Goal: Task Accomplishment & Management: Manage account settings

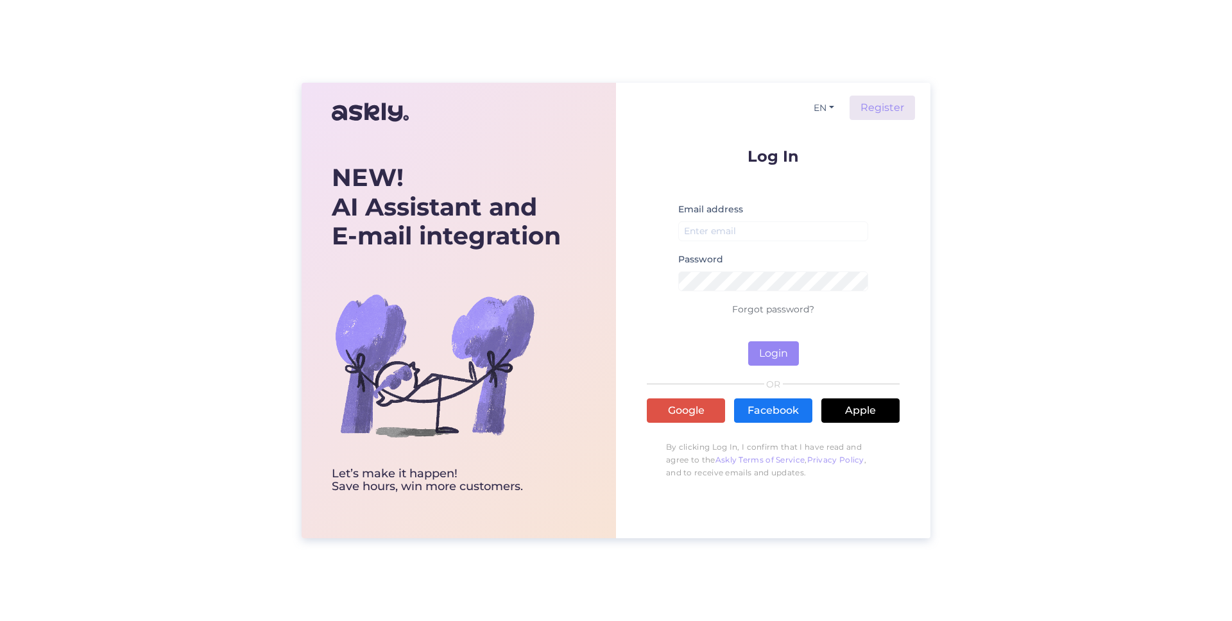
click at [681, 431] on div "Log In Email address Password Forgot password? Login OR Google Facebook Apple B…" at bounding box center [773, 317] width 253 height 338
click at [681, 422] on link "Google" at bounding box center [686, 411] width 78 height 24
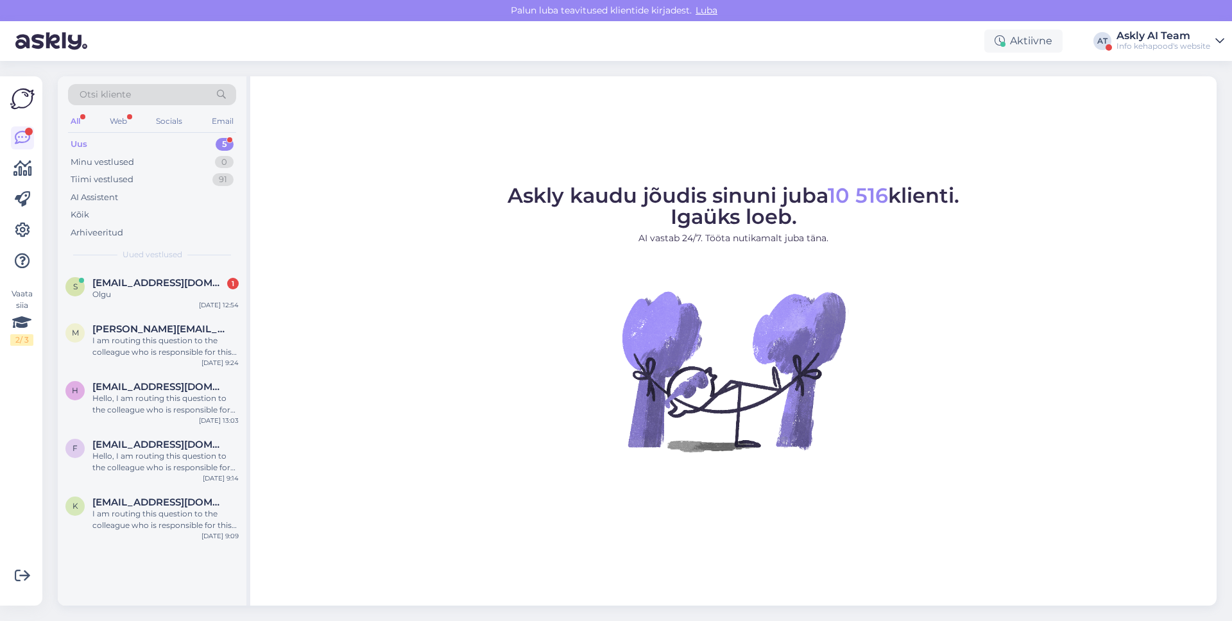
click at [1155, 47] on div "Info kehapood's website" at bounding box center [1164, 46] width 94 height 10
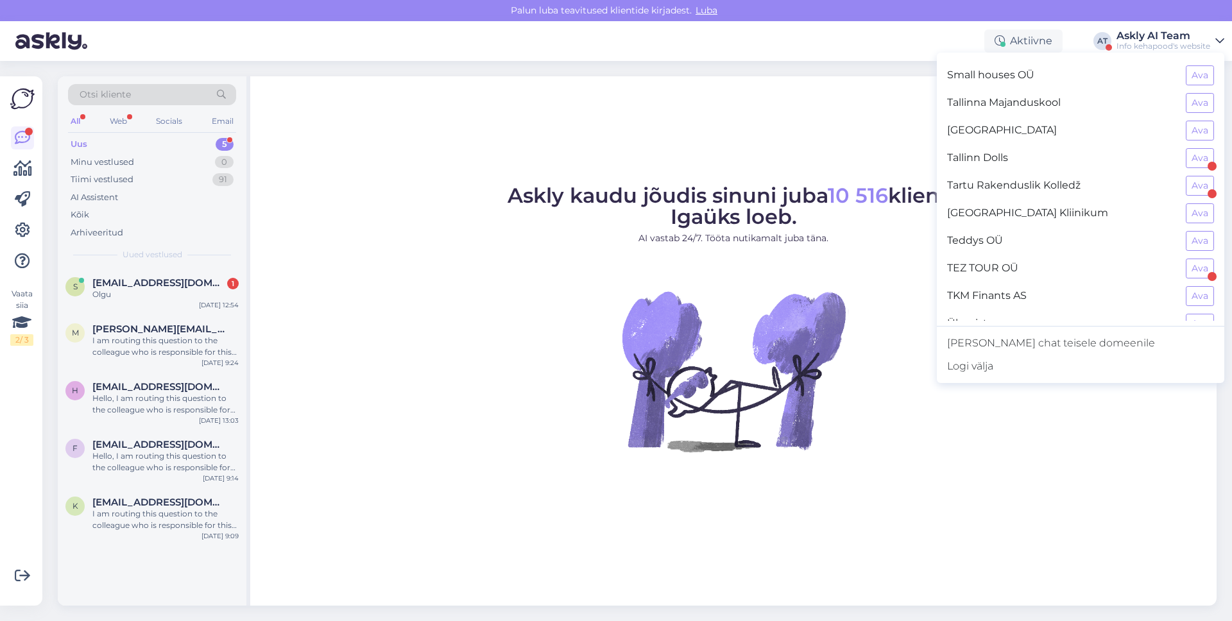
scroll to position [1144, 0]
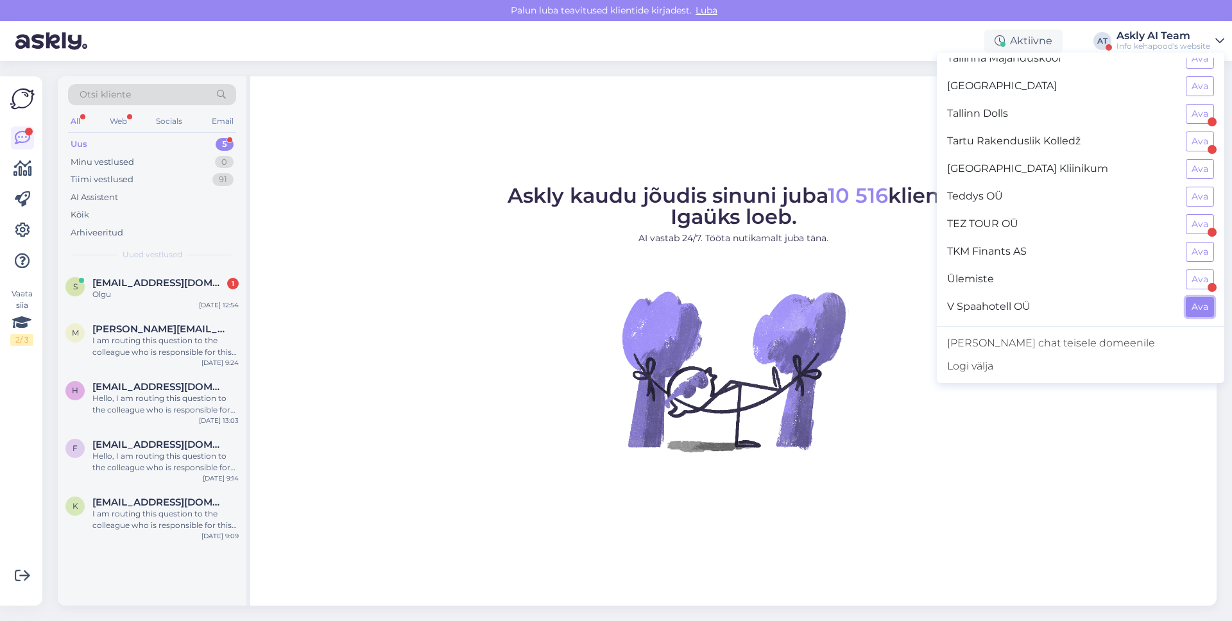
click at [1186, 297] on button "Ava" at bounding box center [1200, 307] width 28 height 20
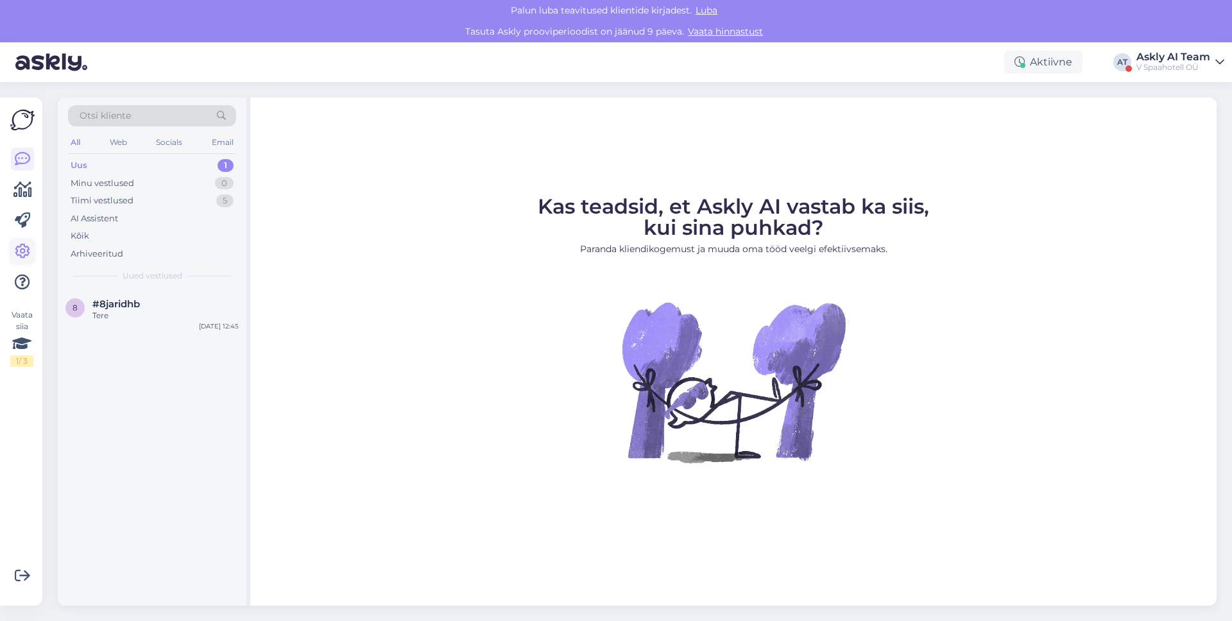
click at [33, 249] on div "Vaata siia 1 / 3" at bounding box center [22, 352] width 24 height 488
click at [33, 249] on link at bounding box center [22, 251] width 23 height 23
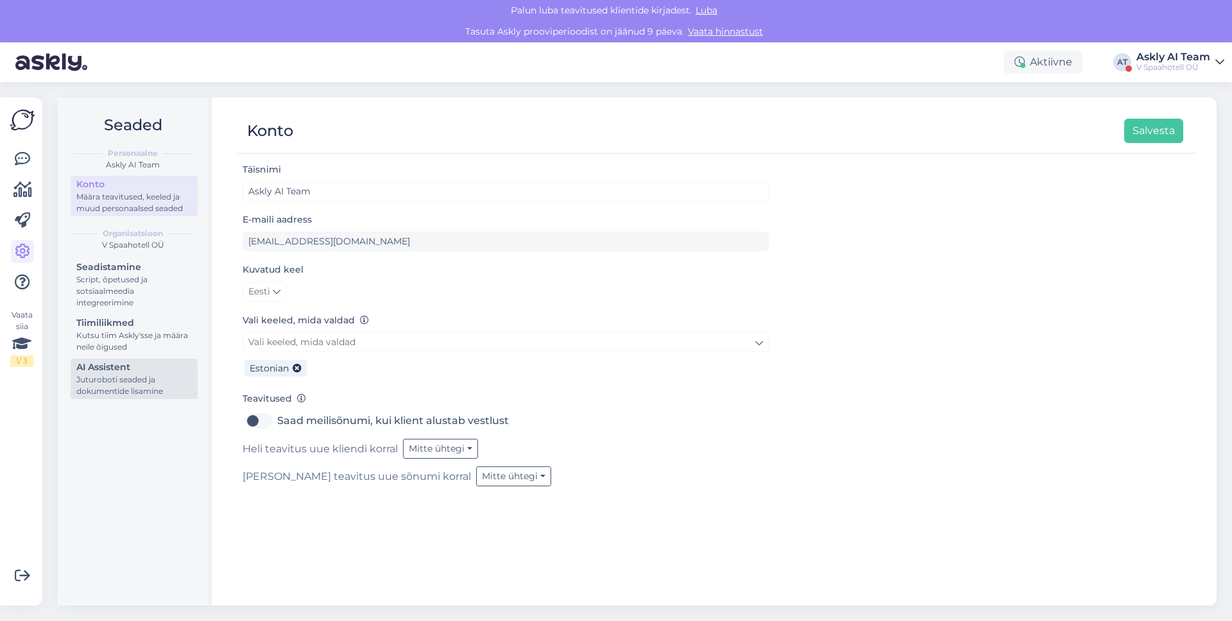
click at [99, 374] on div "Juturoboti seaded ja dokumentide lisamine" at bounding box center [134, 385] width 116 height 23
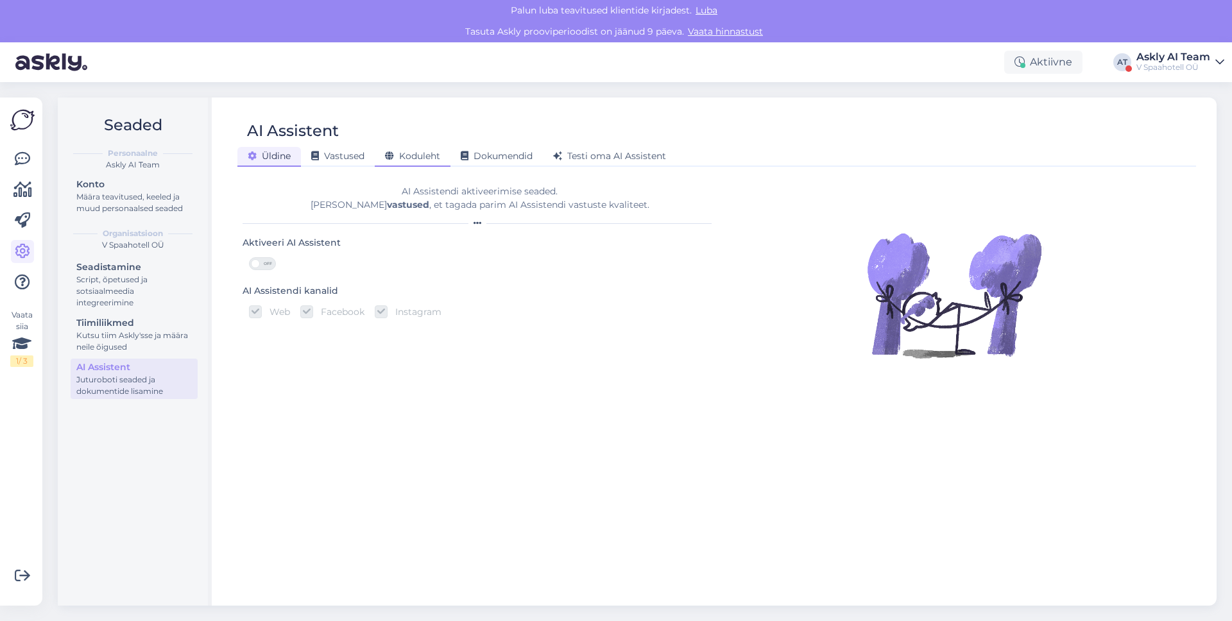
click at [426, 150] on span "Koduleht" at bounding box center [412, 156] width 55 height 12
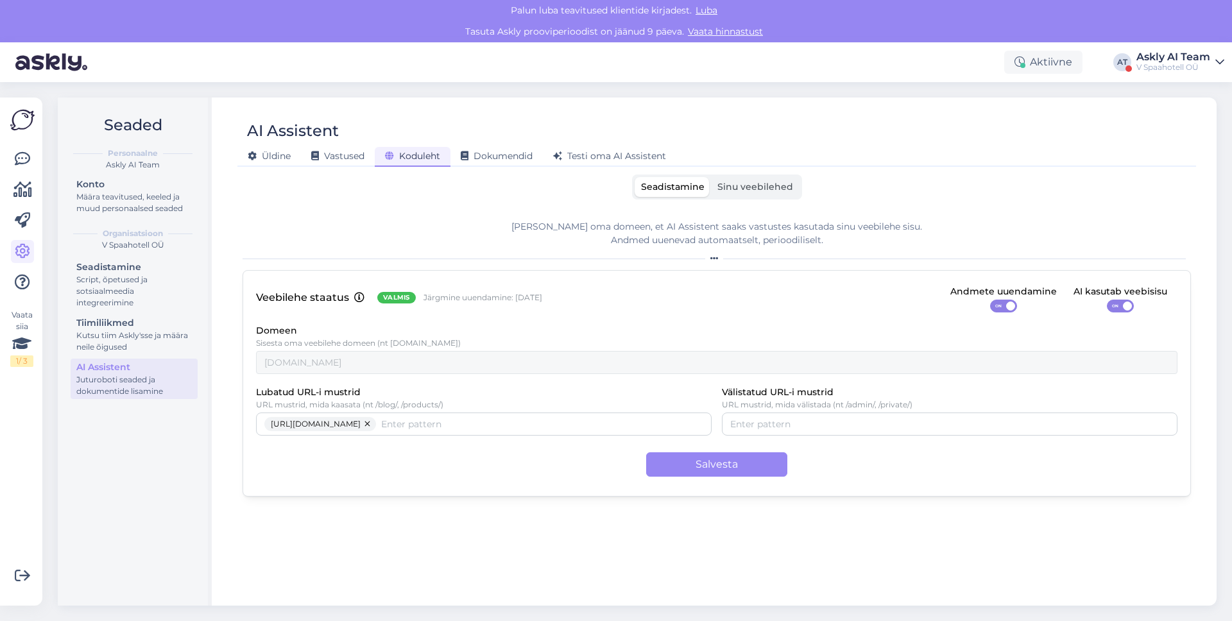
click at [752, 176] on div "Seadistamine Sinu veebilehed" at bounding box center [717, 187] width 170 height 25
click at [751, 185] on span "Sinu veebilehed" at bounding box center [756, 187] width 76 height 12
click at [711, 177] on input "Sinu veebilehed" at bounding box center [711, 177] width 0 height 0
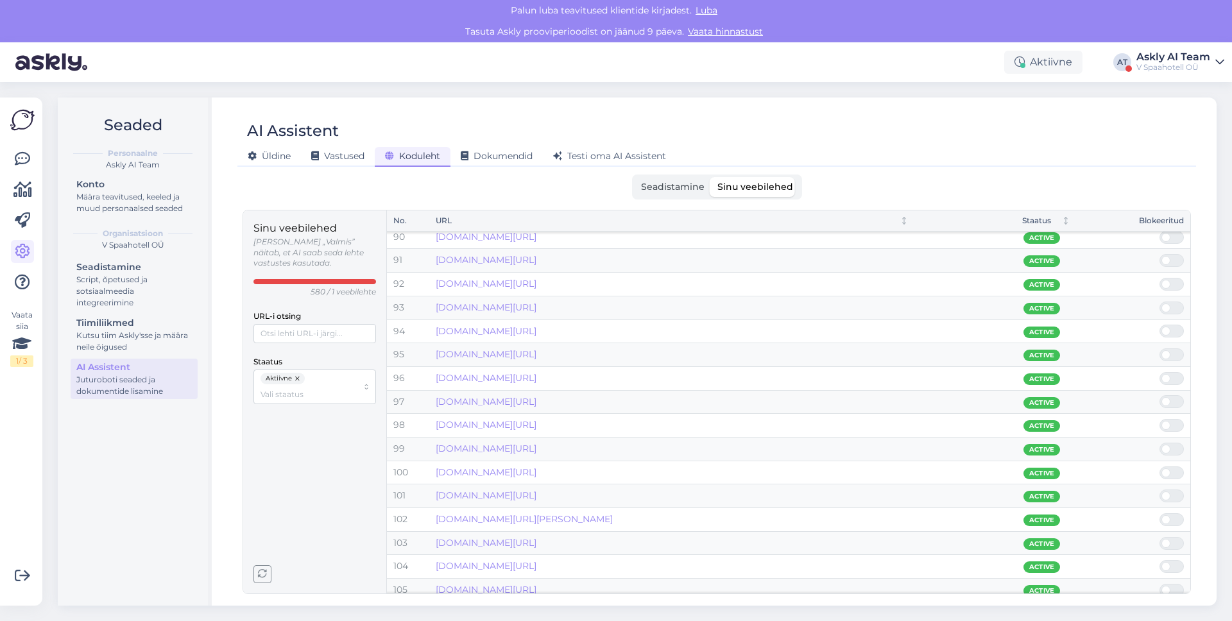
scroll to position [2104, 0]
click at [328, 287] on p "580 / 1 veebilehte" at bounding box center [343, 292] width 65 height 11
click at [336, 287] on p "580 / 1 veebilehte" at bounding box center [343, 292] width 65 height 11
click at [329, 287] on p "580 / 1 veebilehte" at bounding box center [343, 292] width 65 height 11
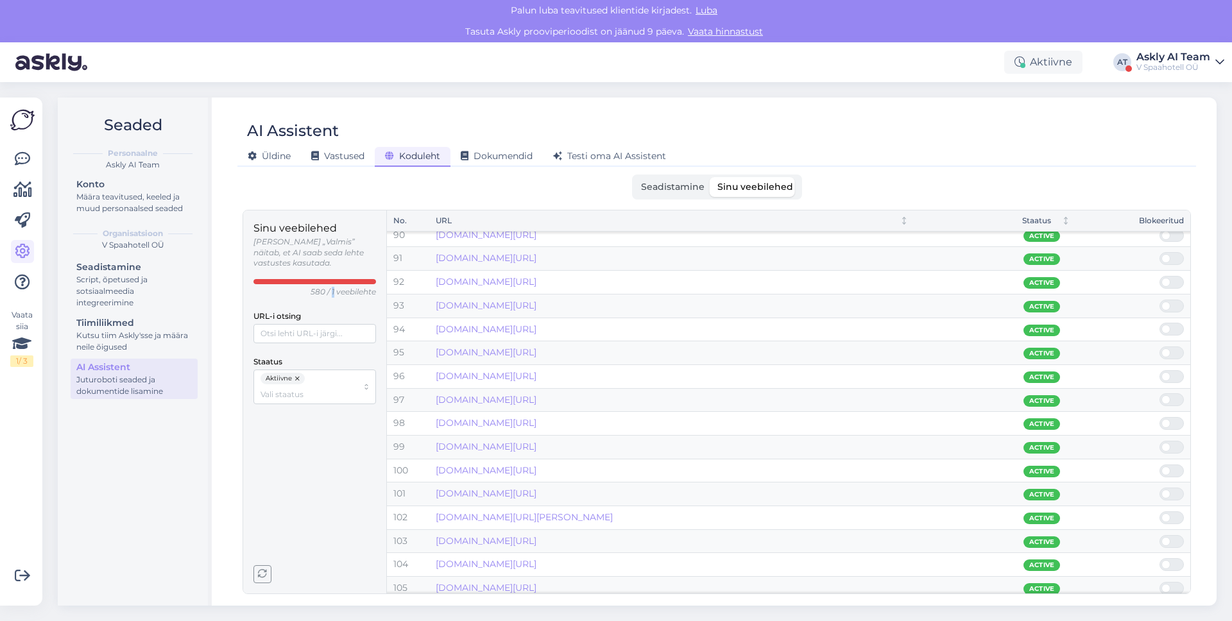
click at [334, 287] on p "580 / 1 veebilehte" at bounding box center [343, 292] width 65 height 11
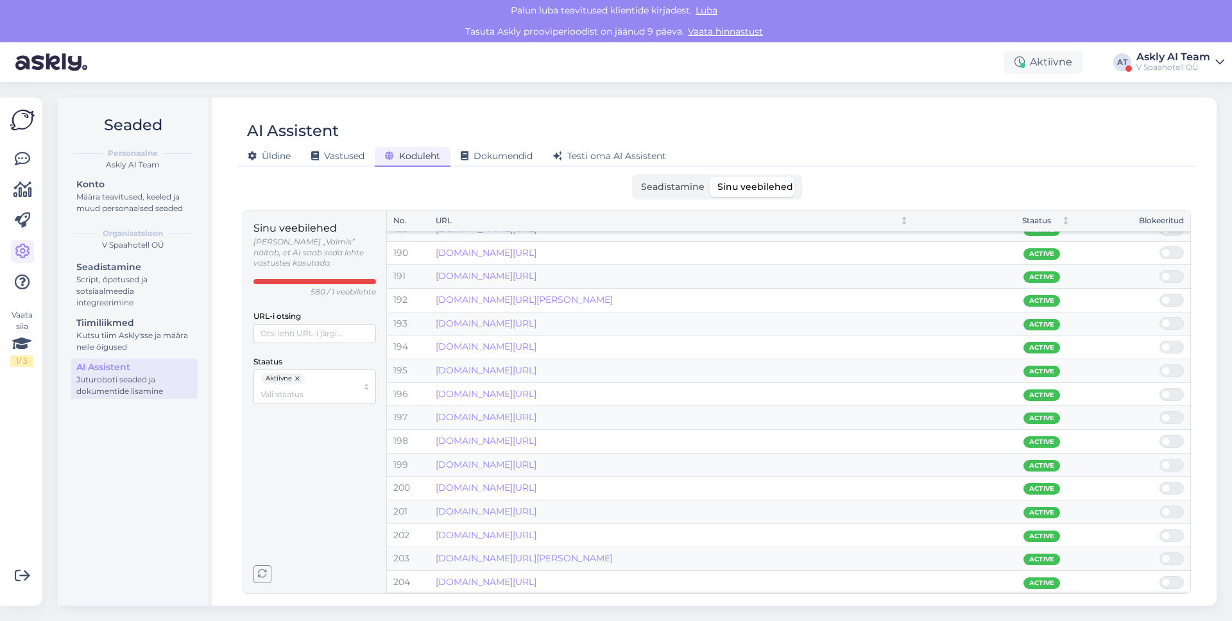
scroll to position [4445, 0]
click at [647, 185] on span "Seadistamine" at bounding box center [673, 187] width 64 height 12
click at [635, 177] on input "Seadistamine" at bounding box center [635, 177] width 0 height 0
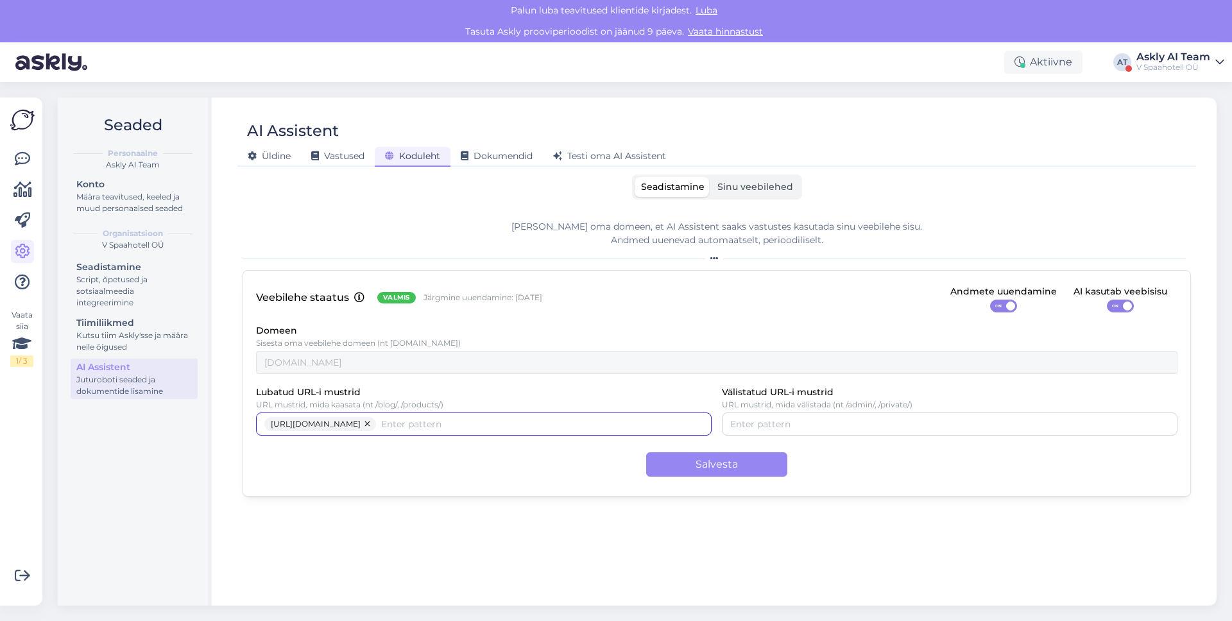
click at [422, 426] on input "Lubatud URL-i mustrid" at bounding box center [542, 424] width 322 height 14
click at [724, 166] on div "AI Assistent [PERSON_NAME] Vastused Koduleht Dokumendid [PERSON_NAME] oma AI As…" at bounding box center [716, 138] width 959 height 58
click at [724, 173] on div "AI Assistent [PERSON_NAME] Vastused Koduleht Dokumendid [PERSON_NAME] oma AI As…" at bounding box center [717, 352] width 1000 height 508
click at [721, 184] on span "Sinu veebilehed" at bounding box center [756, 187] width 76 height 12
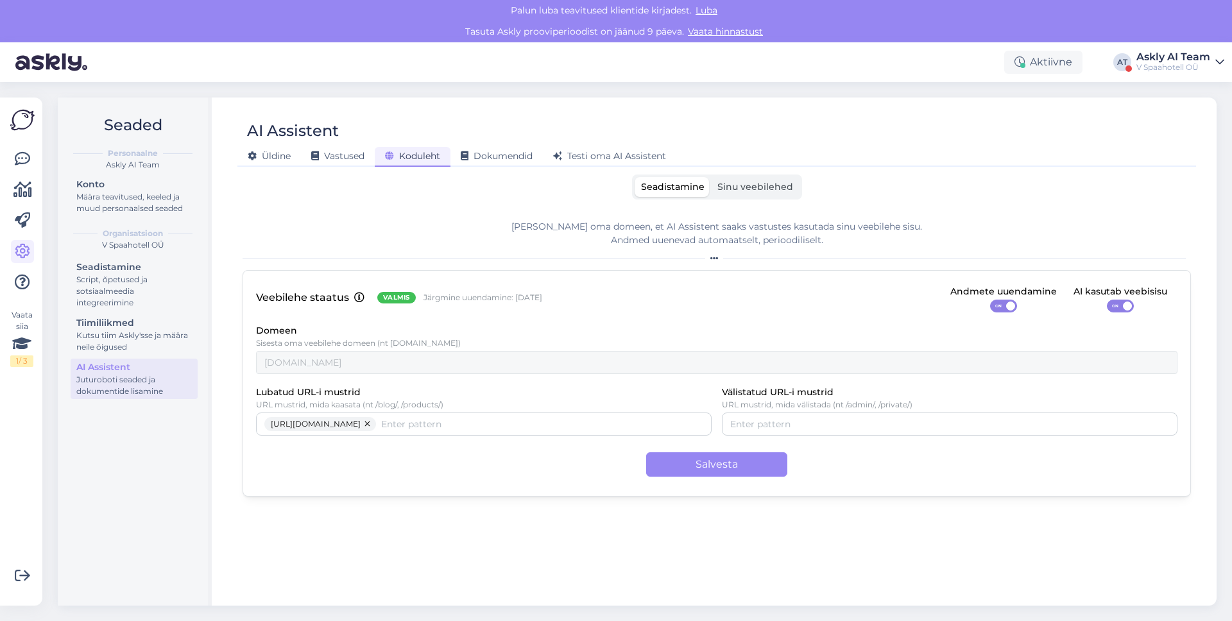
click at [711, 177] on input "Sinu veebilehed" at bounding box center [711, 177] width 0 height 0
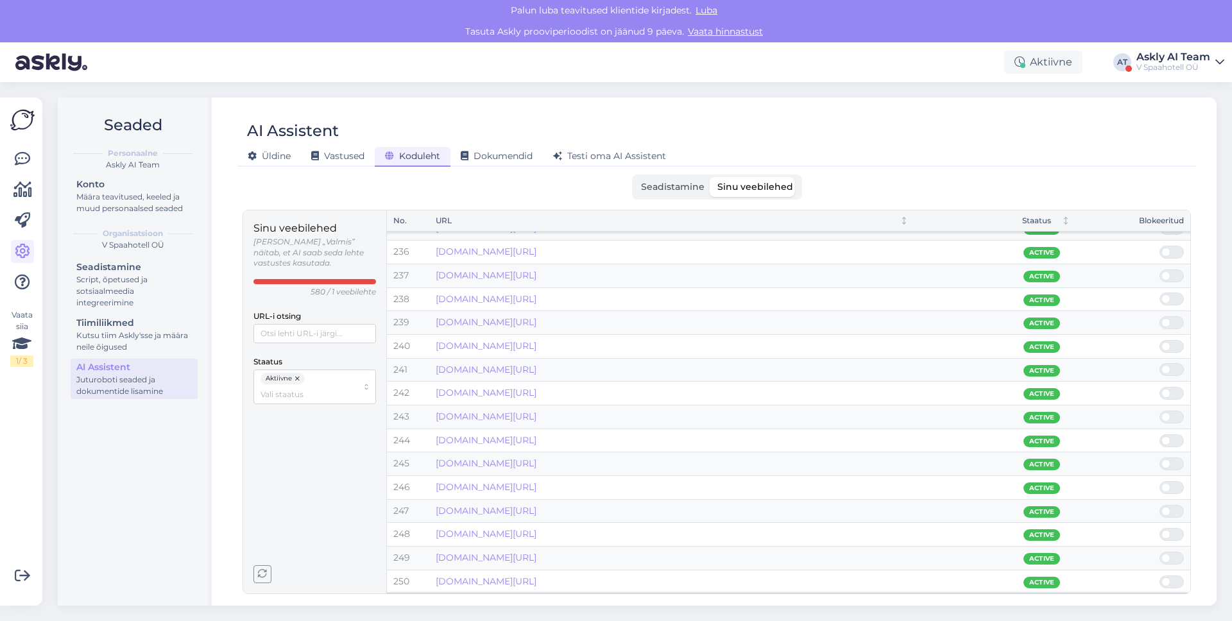
scroll to position [5724, 0]
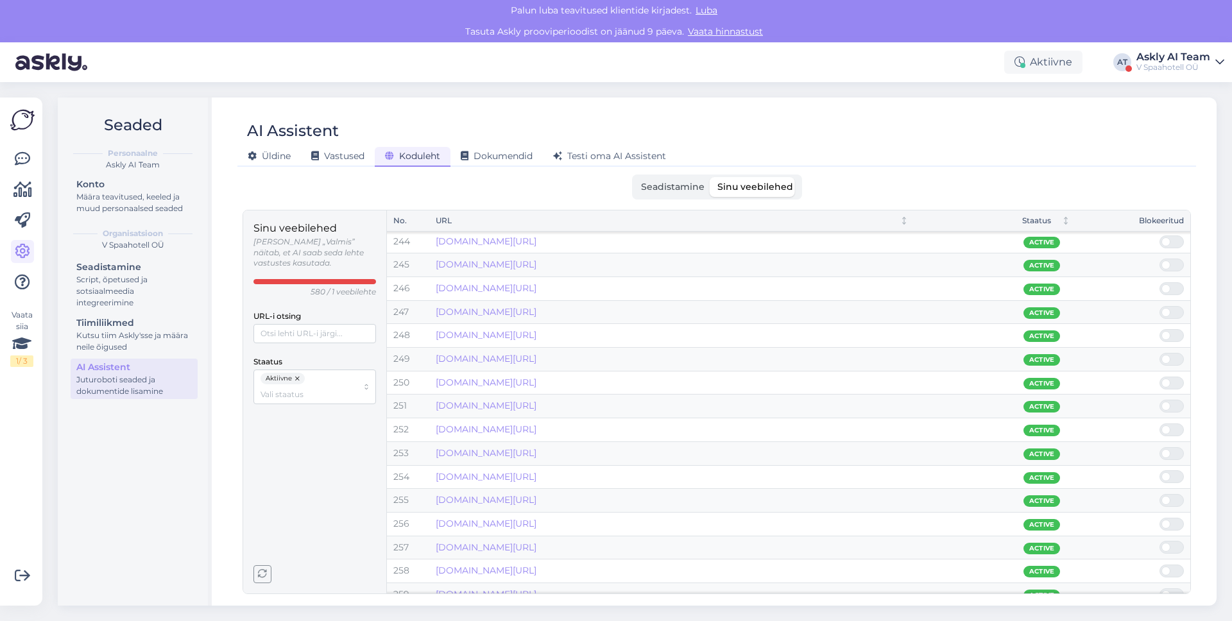
click at [329, 287] on p "580 / 1 veebilehte" at bounding box center [343, 292] width 65 height 11
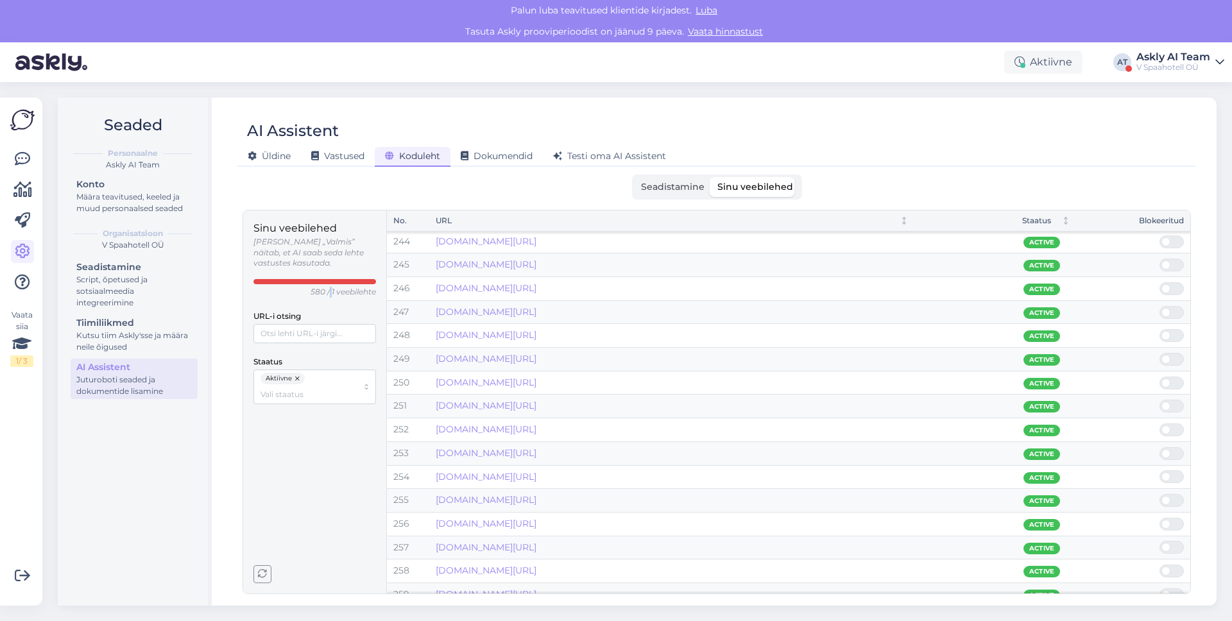
click at [329, 287] on p "580 / 1 veebilehte" at bounding box center [343, 292] width 65 height 11
click at [1180, 55] on div "Askly AI Team" at bounding box center [1174, 57] width 74 height 10
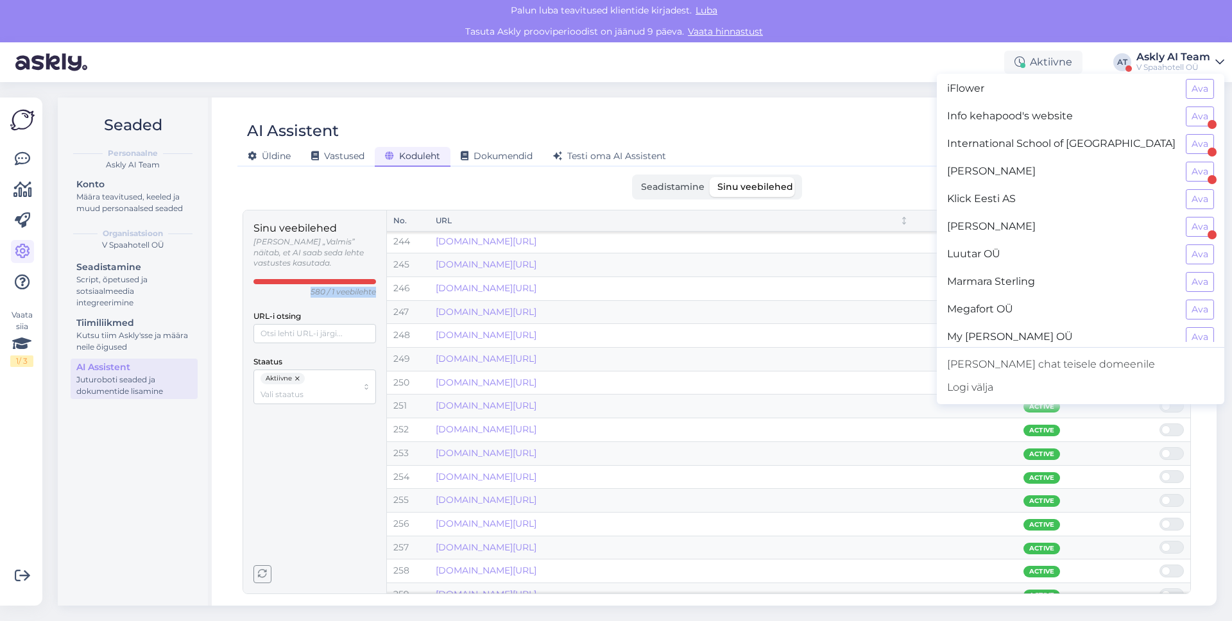
scroll to position [571, 0]
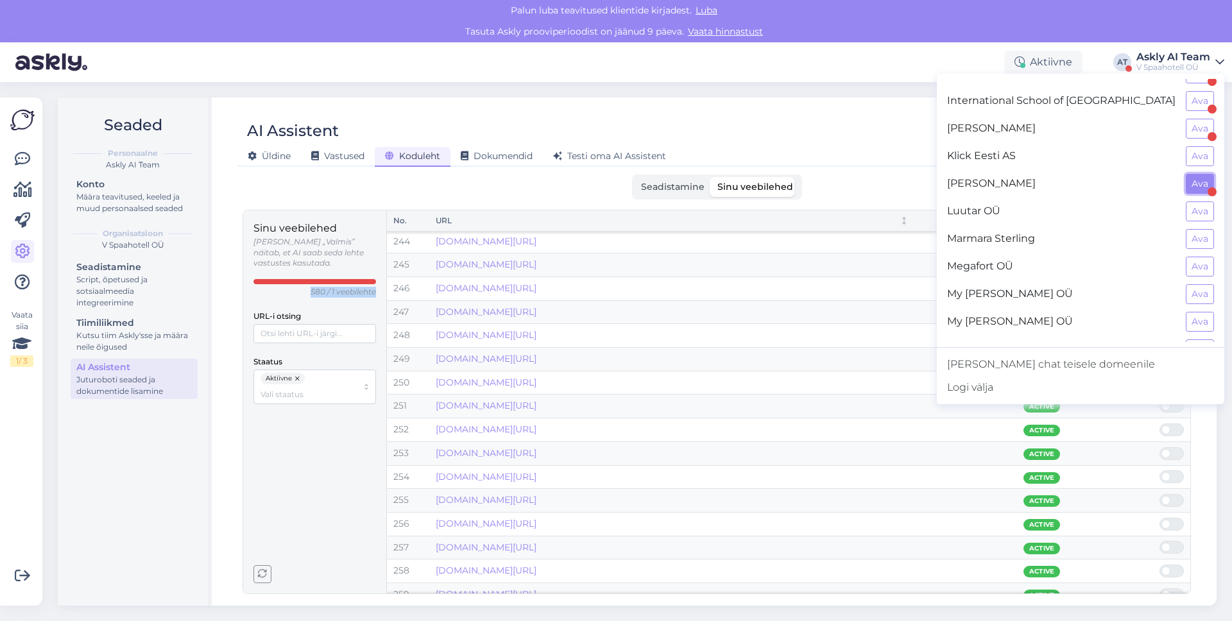
click at [1198, 178] on button "Ava" at bounding box center [1200, 184] width 28 height 20
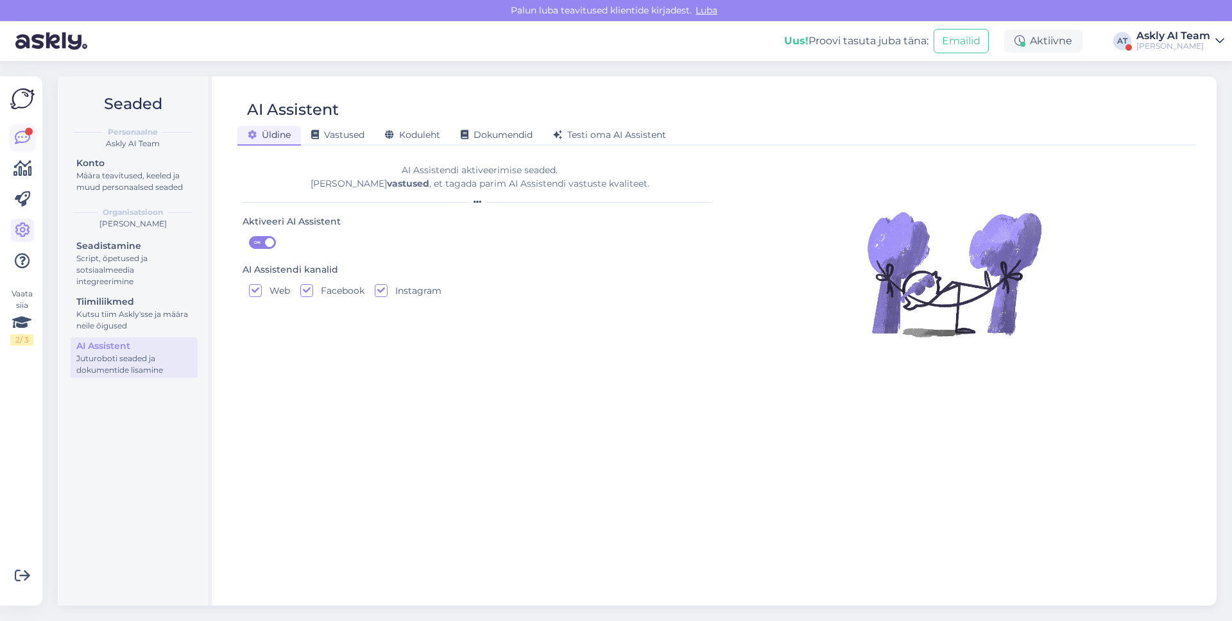
click at [30, 133] on div at bounding box center [29, 132] width 8 height 8
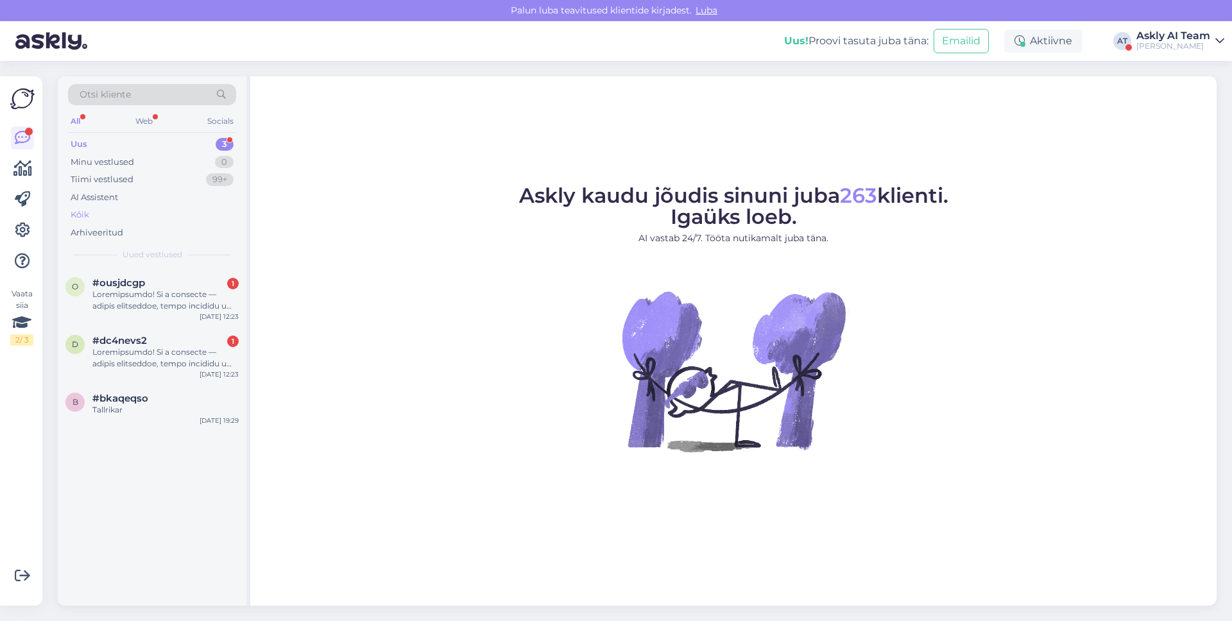
click at [103, 214] on div "Kõik" at bounding box center [152, 215] width 168 height 18
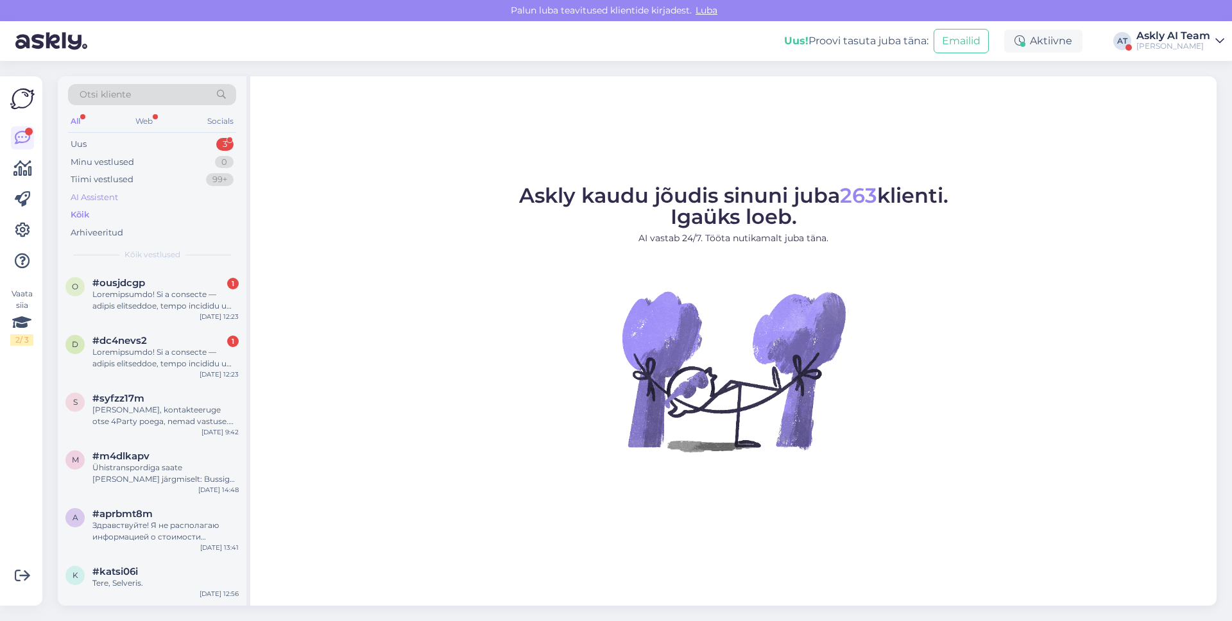
click at [107, 196] on div "AI Assistent" at bounding box center [94, 197] width 47 height 13
click at [163, 291] on div "Ühistranspordiga saate [PERSON_NAME] järgmiselt: Bussiga: Kivimurru peatus, Pae…" at bounding box center [165, 300] width 146 height 23
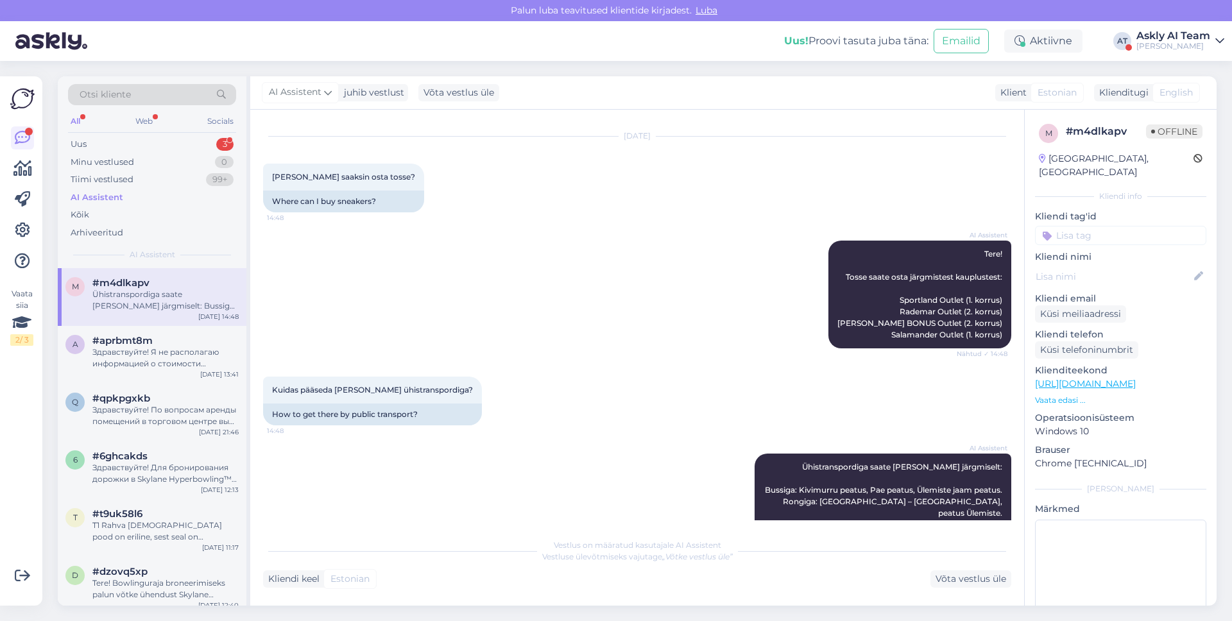
scroll to position [29, 0]
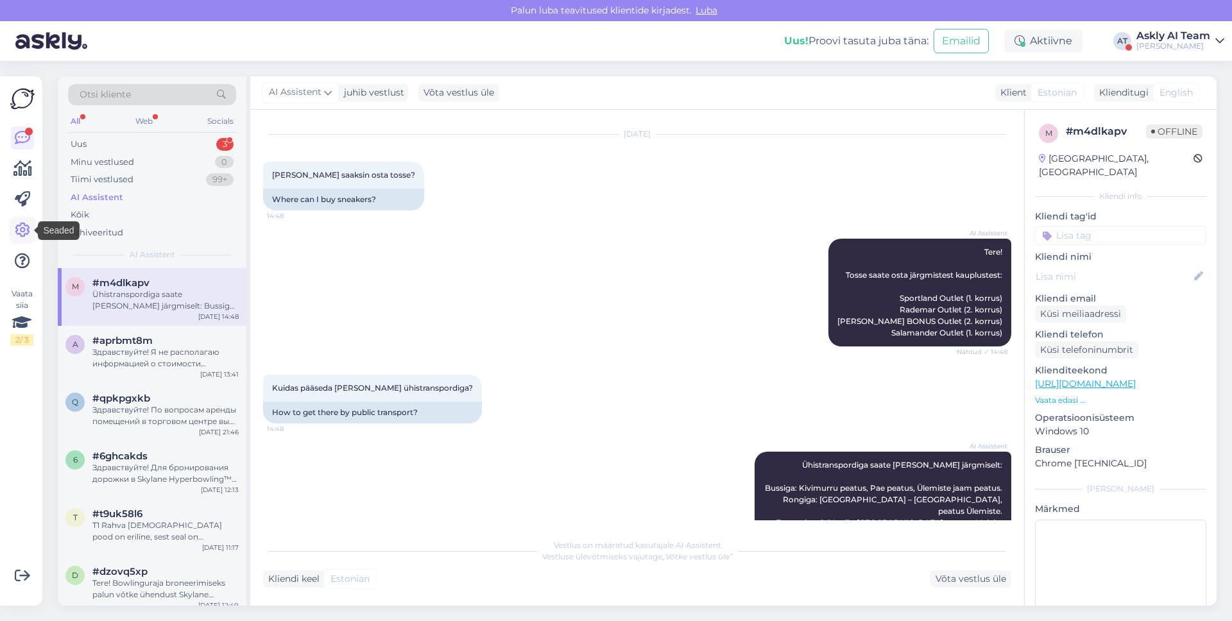
click at [28, 230] on icon at bounding box center [22, 230] width 15 height 15
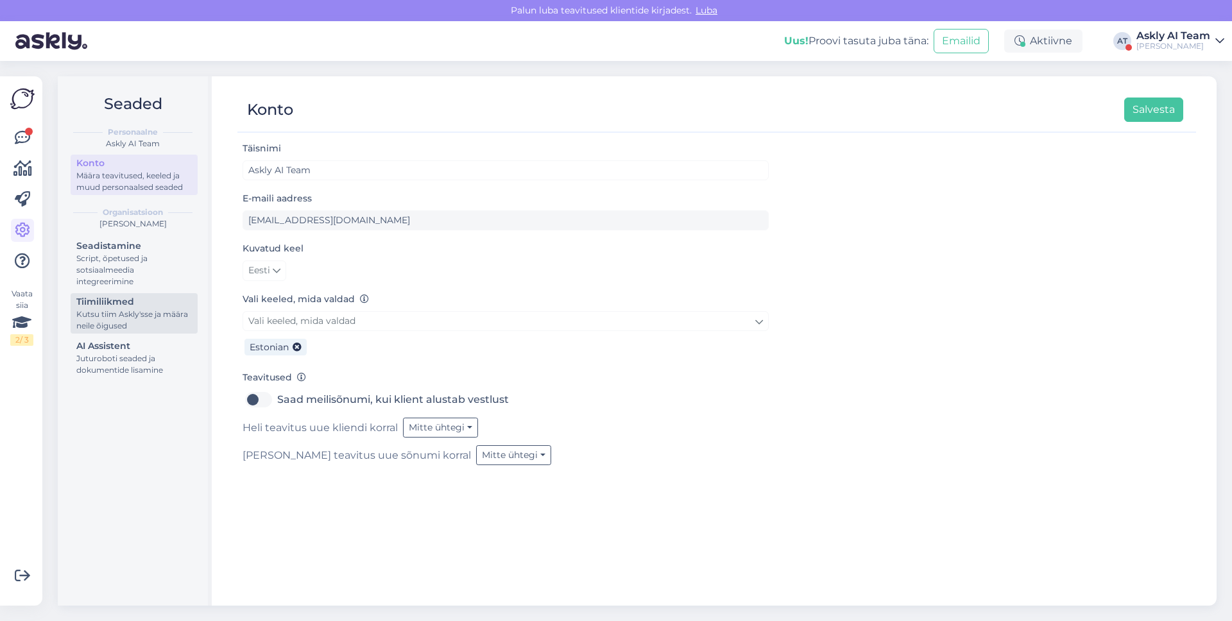
click at [126, 332] on link "Tiimiliikmed Kutsu tiim Askly'sse ja määra neile õigused" at bounding box center [134, 313] width 127 height 40
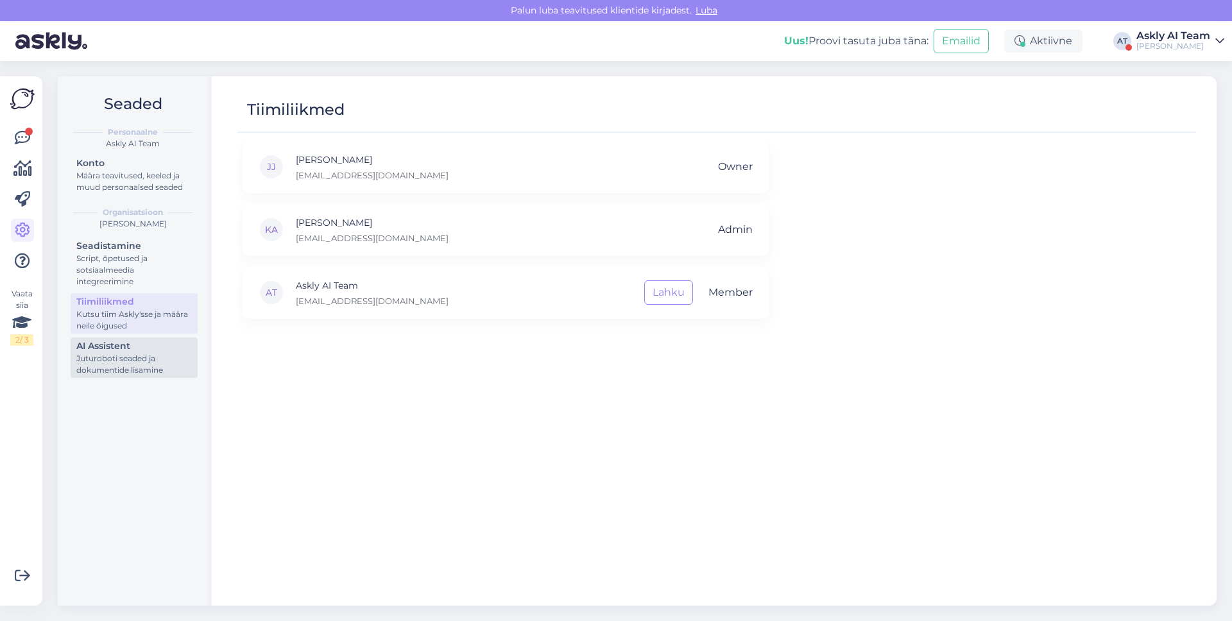
click at [123, 359] on div "Juturoboti seaded ja dokumentide lisamine" at bounding box center [134, 364] width 116 height 23
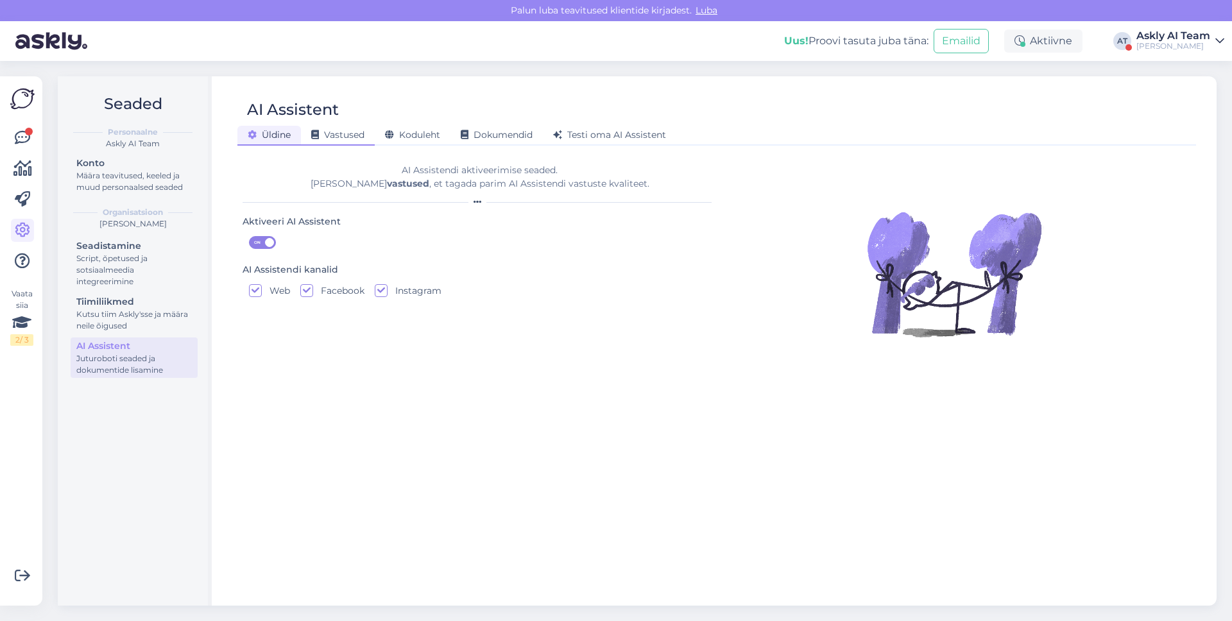
click at [357, 136] on span "Vastused" at bounding box center [337, 135] width 53 height 12
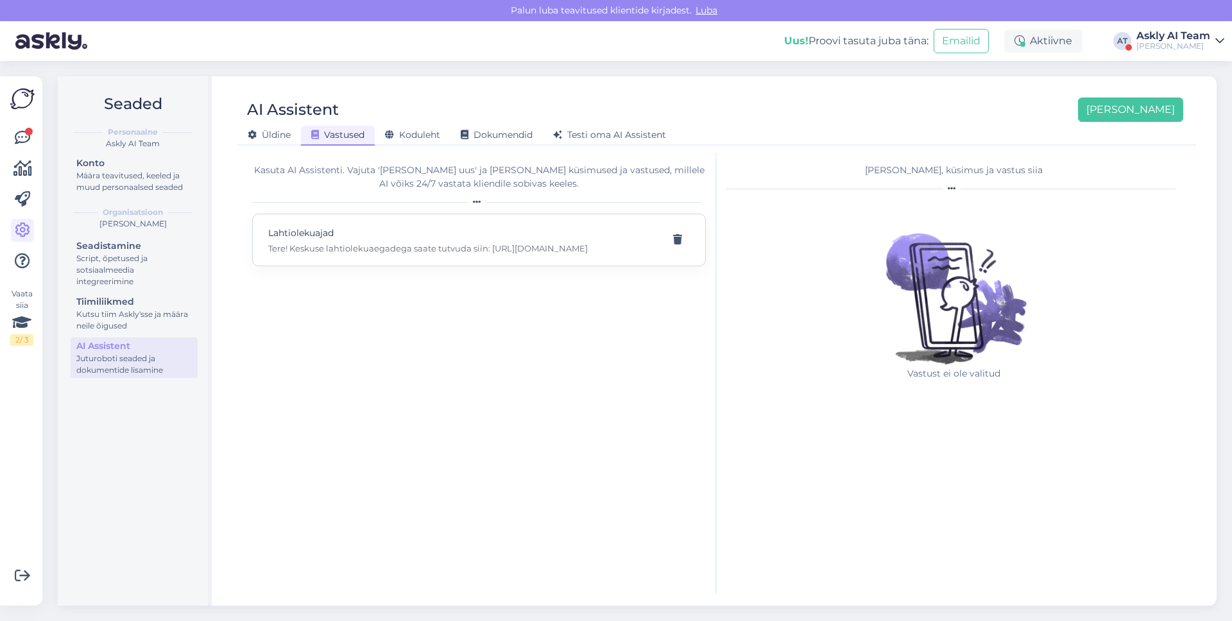
click at [419, 231] on p "Lahtiolekuajad" at bounding box center [463, 233] width 391 height 14
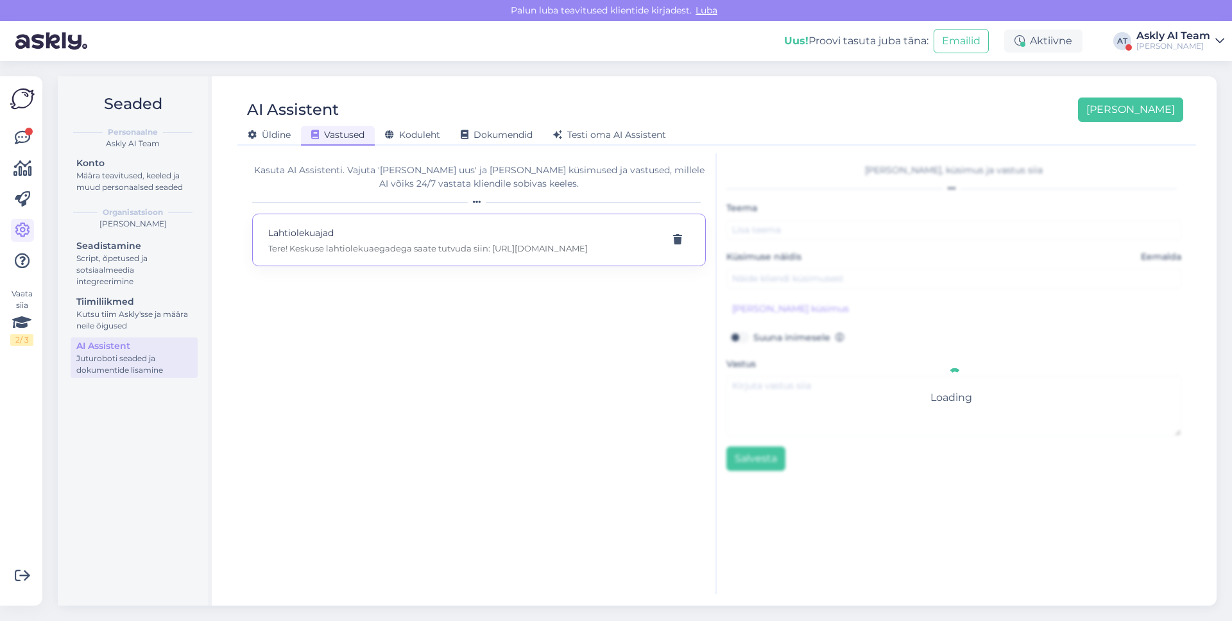
type input "Lahtiolekuajad"
type input "Kas keskus on [PERSON_NAME] avatud?"
type textarea "Tere! Keskuse lahtiolekuaegadega saate tutvuda siin: [URL][DOMAIN_NAME]"
click at [411, 142] on div "Koduleht" at bounding box center [413, 136] width 76 height 20
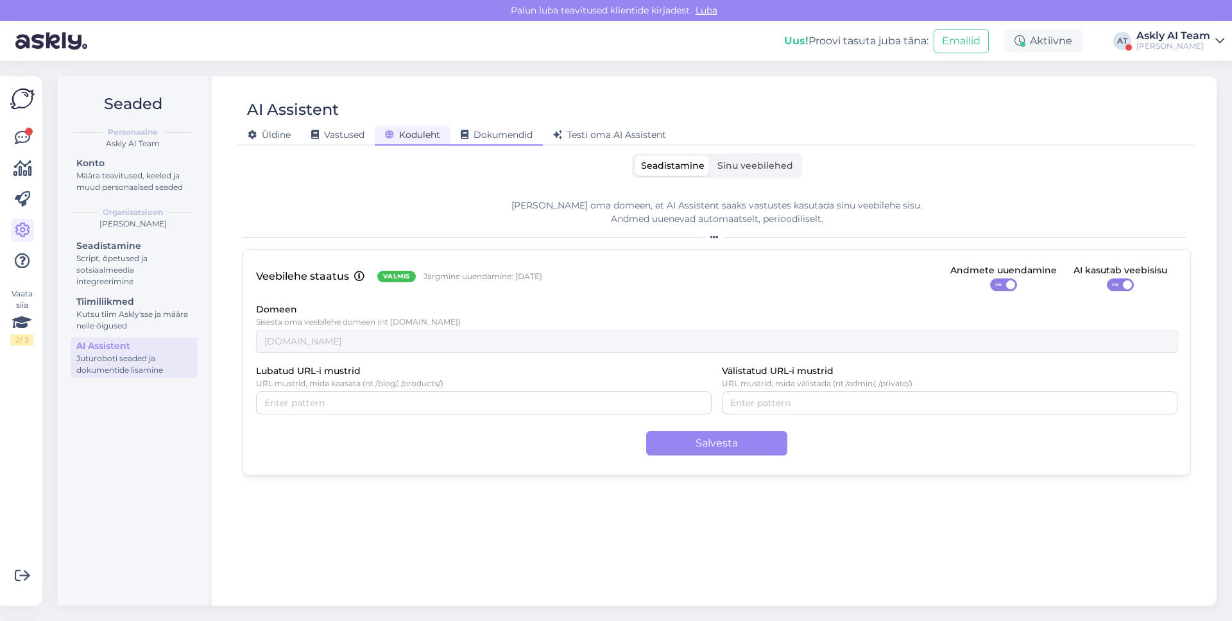
click at [472, 135] on span "Dokumendid" at bounding box center [497, 135] width 72 height 12
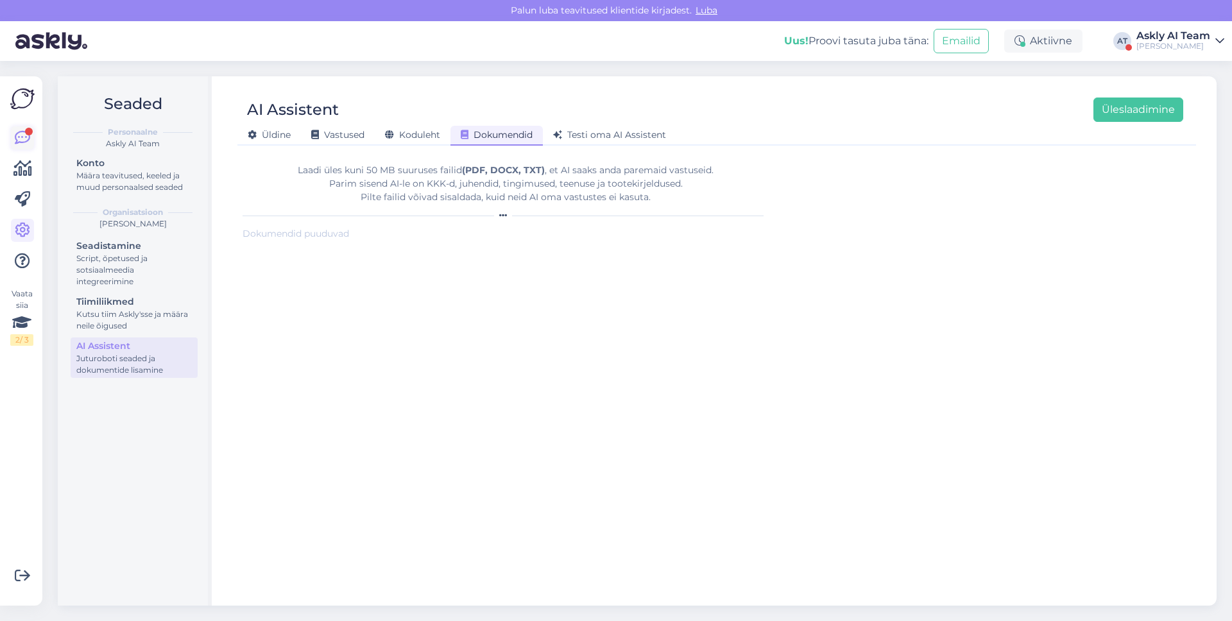
click at [20, 131] on icon at bounding box center [22, 137] width 15 height 15
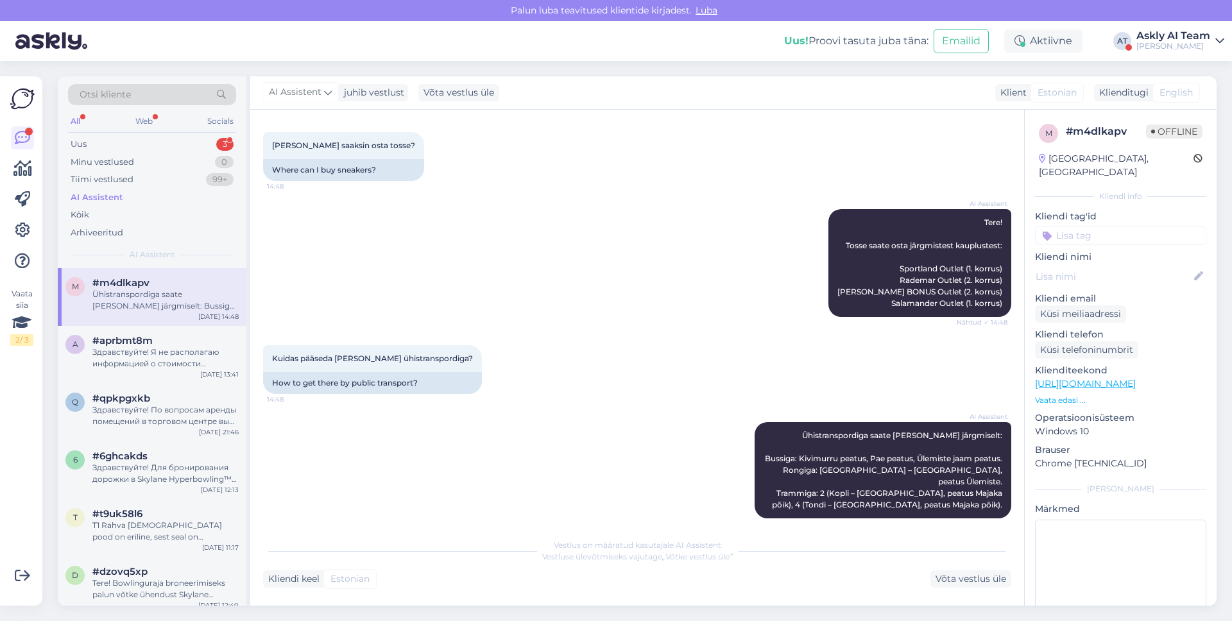
scroll to position [71, 0]
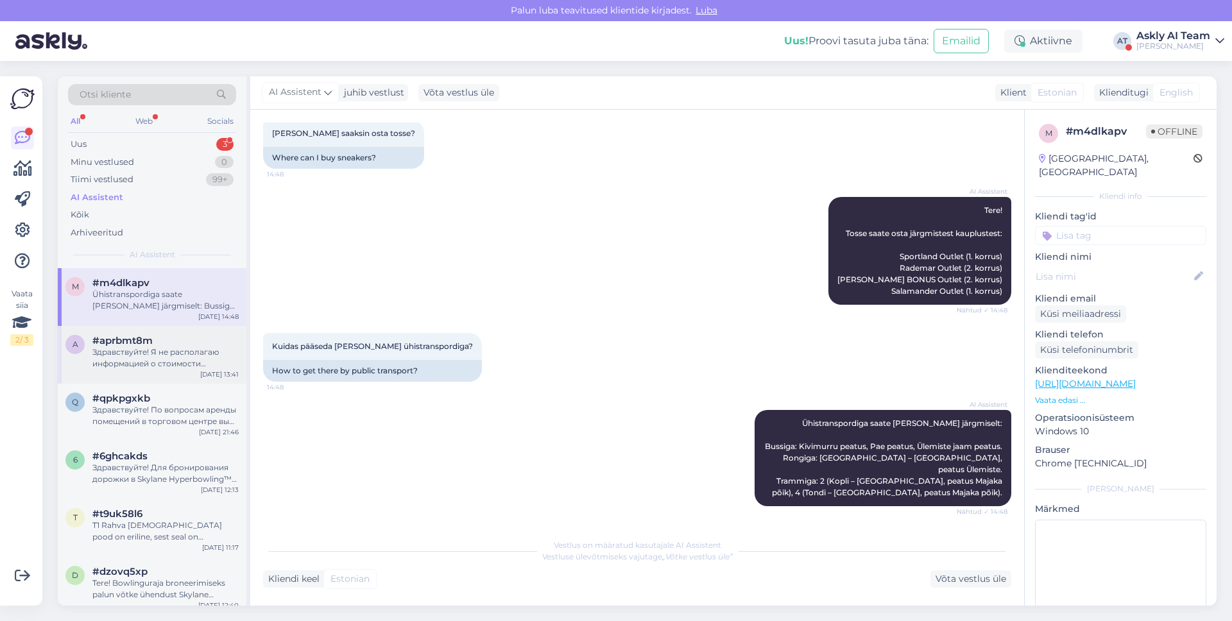
click at [188, 359] on div "Здравствуйте! Я не располагаю информацией о стоимости бронирования дорожки. Пож…" at bounding box center [165, 358] width 146 height 23
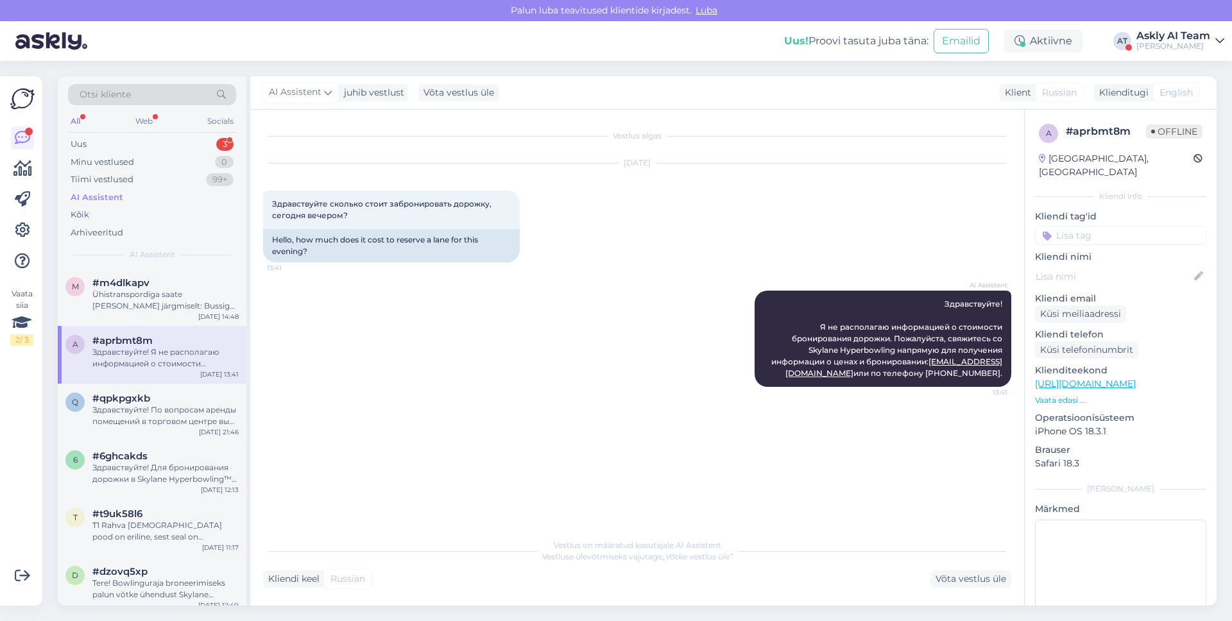
scroll to position [0, 0]
click at [202, 427] on div "Здравствуйте! По вопросам аренды помещений в торговом центре вы можете связатьс…" at bounding box center [165, 415] width 146 height 23
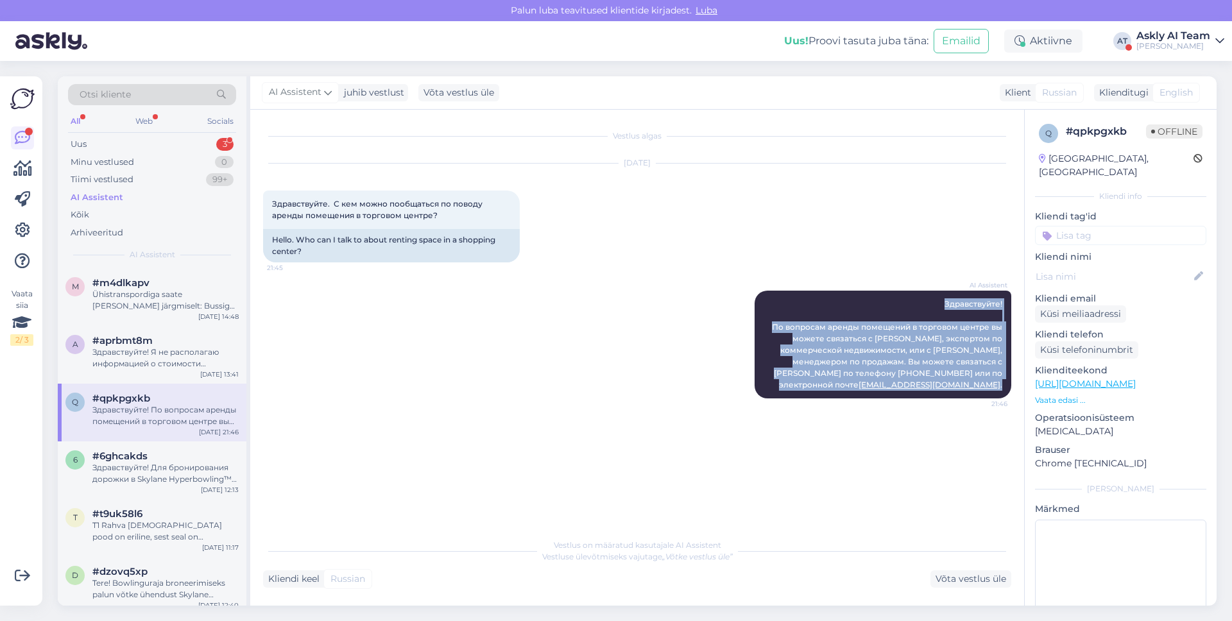
drag, startPoint x: 774, startPoint y: 297, endPoint x: 796, endPoint y: 461, distance: 165.1
click at [796, 461] on div "Vestlus algas [DATE] Здравствуйте. С кем можно пообщаться по поводу аренды поме…" at bounding box center [643, 322] width 760 height 398
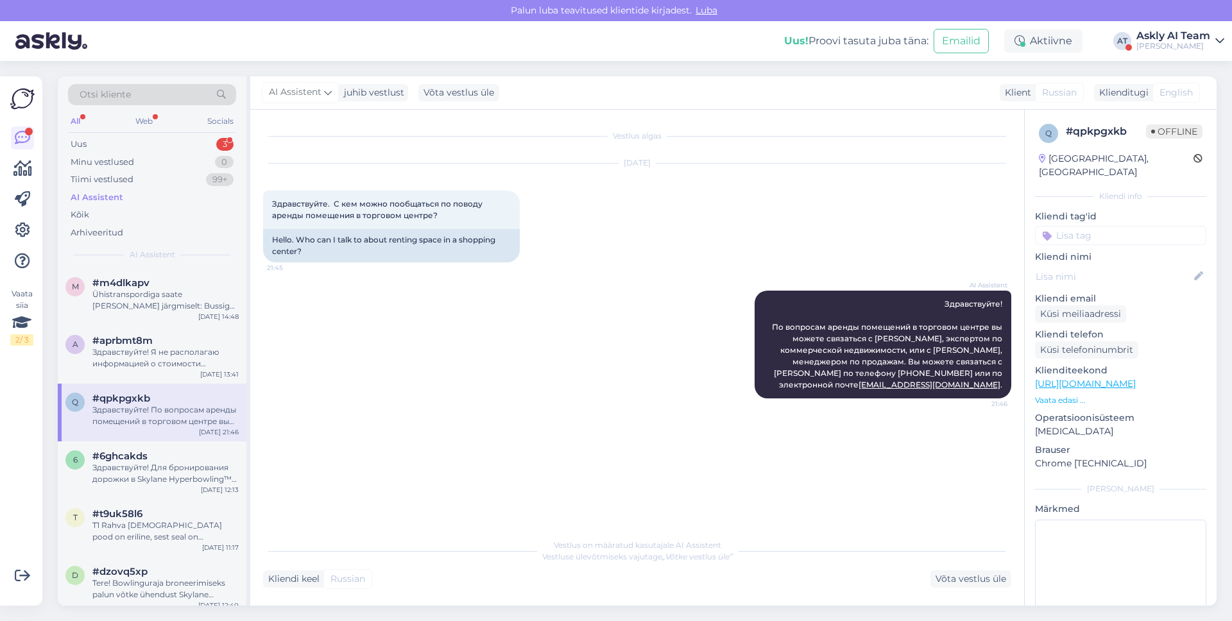
click at [730, 446] on div "Vestlus algas [DATE] Здравствуйте. С кем можно пообщаться по поводу аренды поме…" at bounding box center [643, 322] width 760 height 398
click at [912, 162] on div "[DATE]" at bounding box center [637, 163] width 748 height 12
click at [207, 479] on div "Здравствуйте! Для бронирования дорожки в Skylane Hyperbowling™ вы можете посети…" at bounding box center [165, 473] width 146 height 23
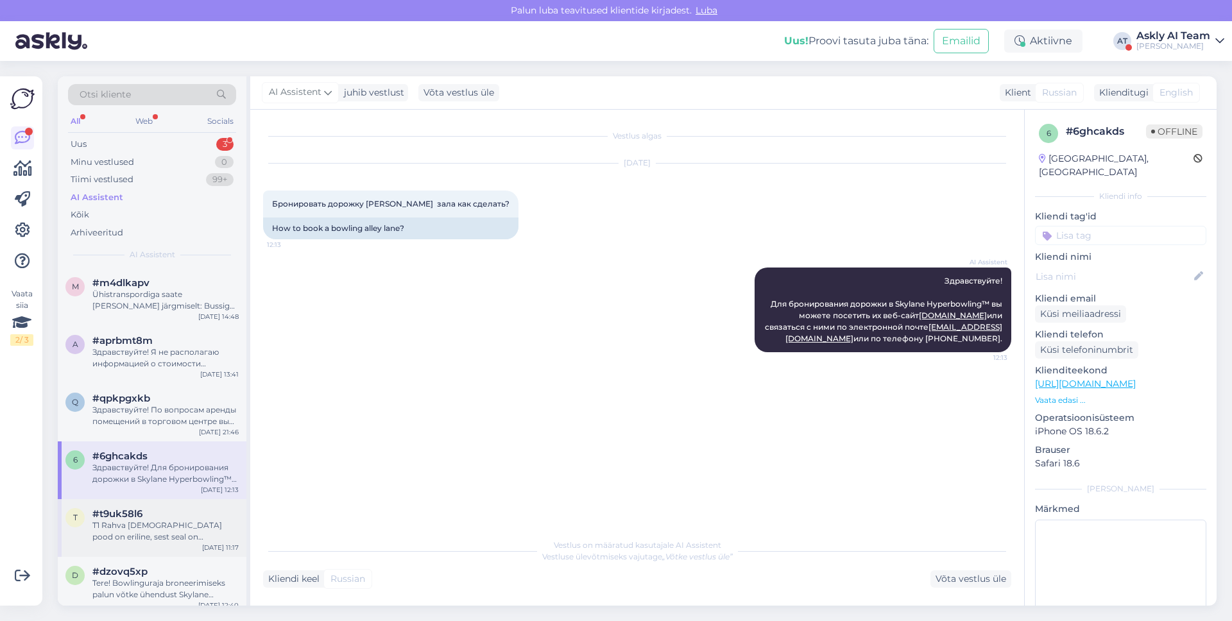
click at [173, 512] on div "#t9uk58l6" at bounding box center [165, 514] width 146 height 12
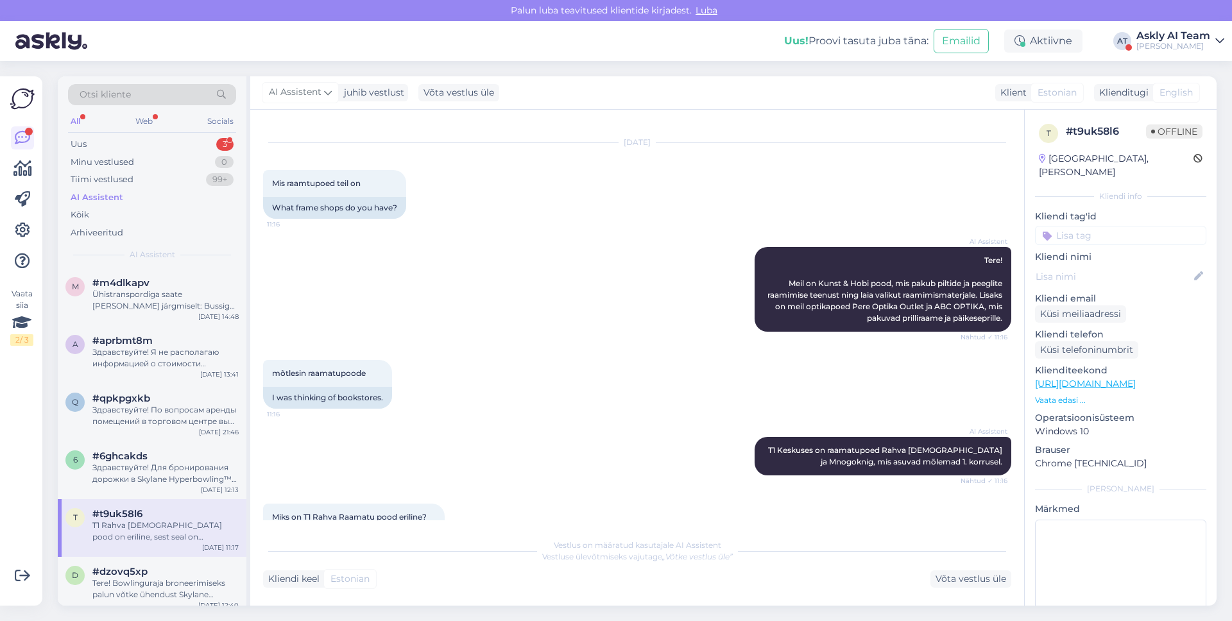
scroll to position [22, 0]
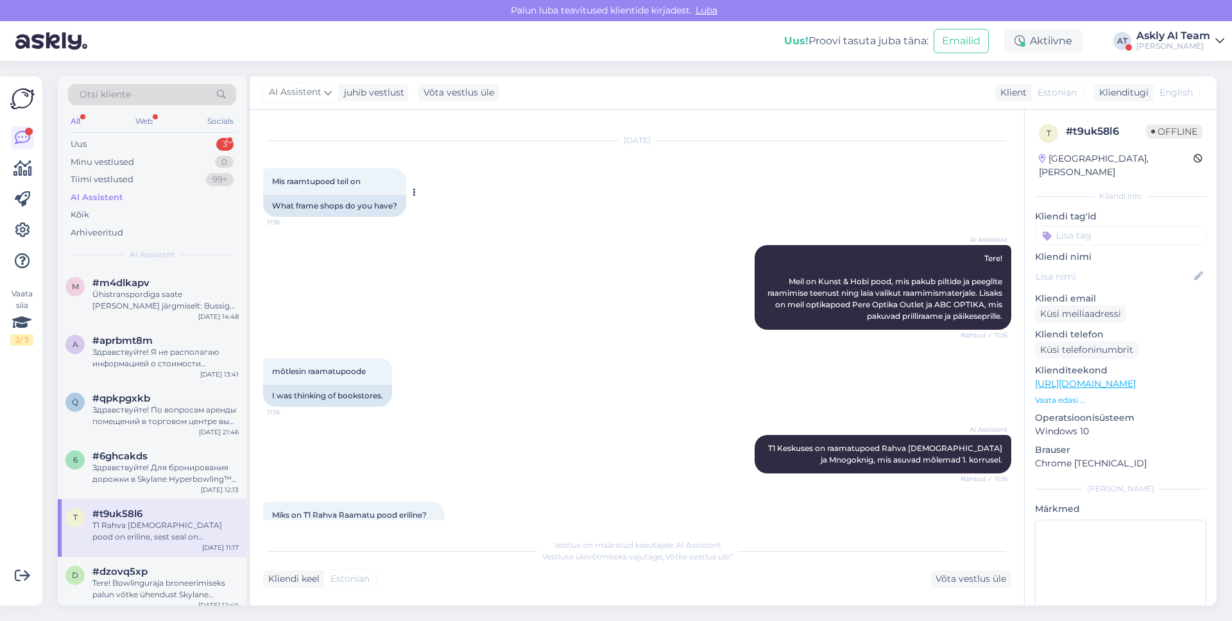
click at [309, 204] on div "What frame shops do you have?" at bounding box center [334, 206] width 143 height 22
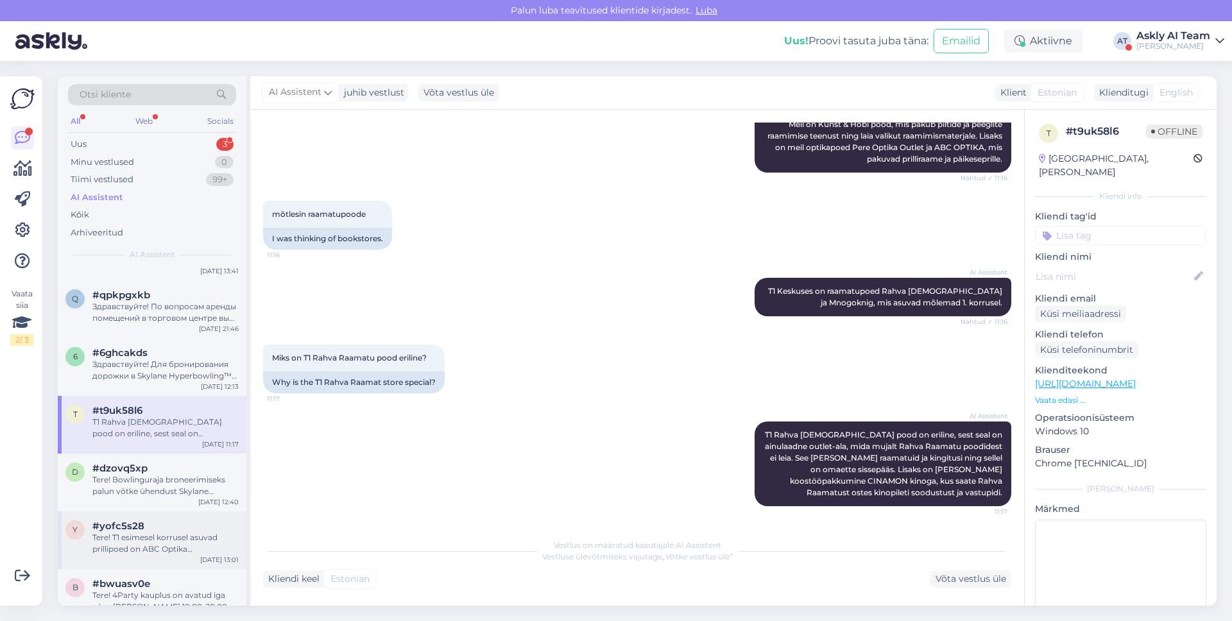
scroll to position [107, 0]
click at [195, 487] on div "Tere! Bowlinguraja broneerimiseks palun võtke ühendust Skylane HyperBowlinguga …" at bounding box center [165, 482] width 146 height 23
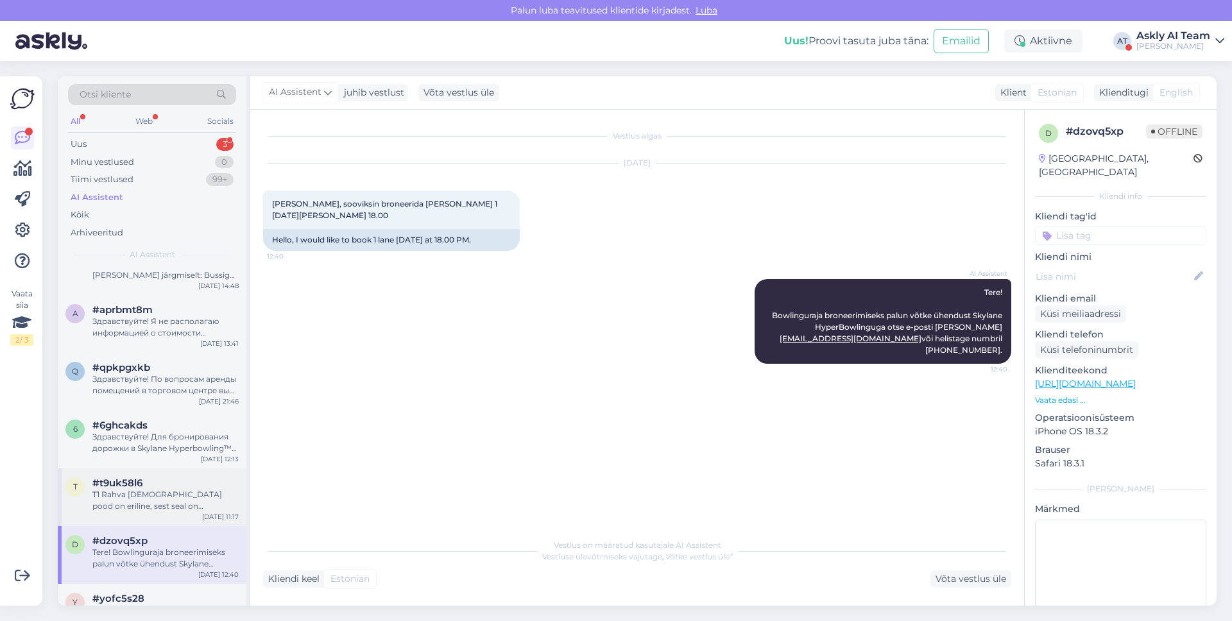
scroll to position [36, 0]
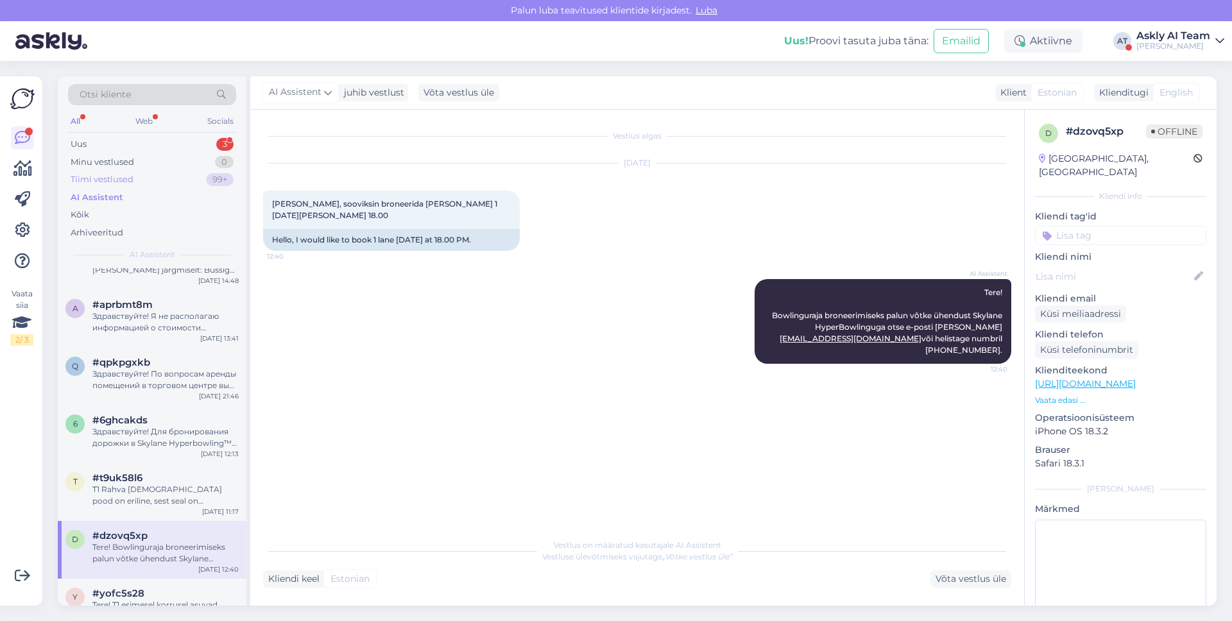
click at [133, 185] on div "Tiimi vestlused 99+" at bounding box center [152, 180] width 168 height 18
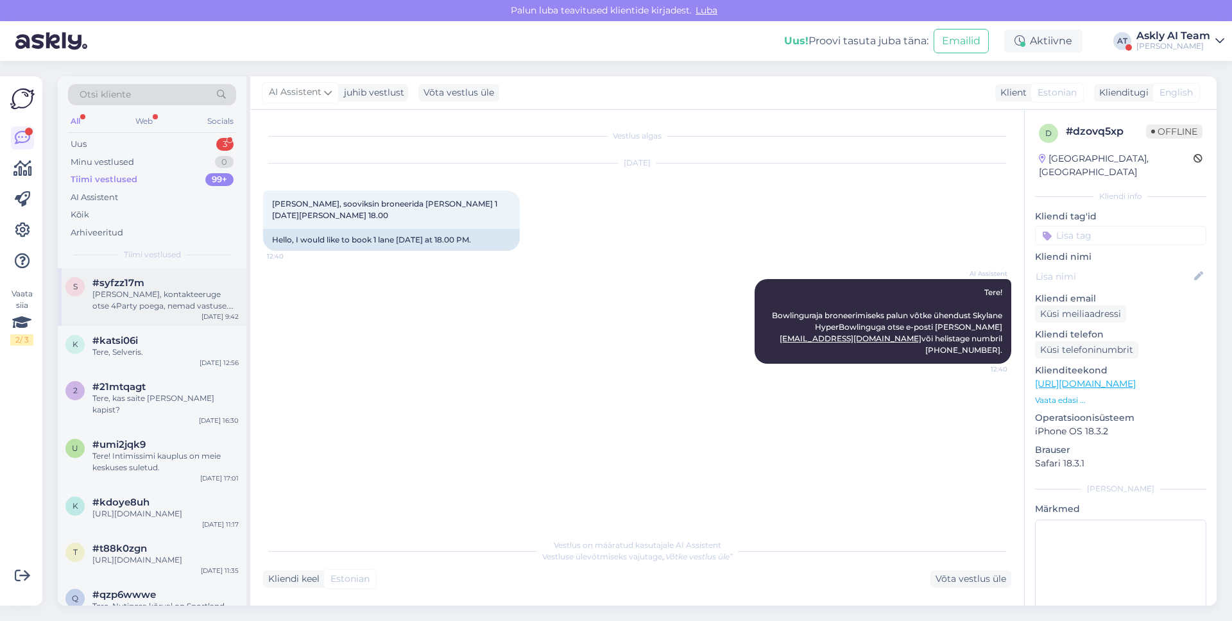
click at [160, 277] on div "#syfzz17m" at bounding box center [165, 283] width 146 height 12
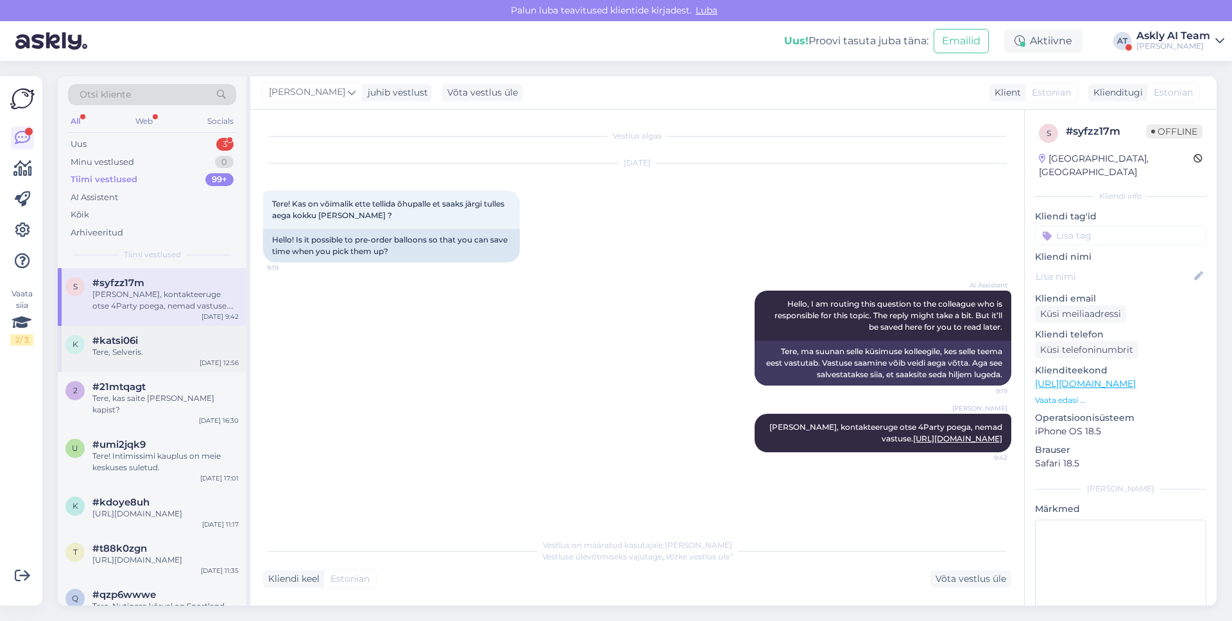
click at [196, 341] on div "#katsi06i" at bounding box center [165, 341] width 146 height 12
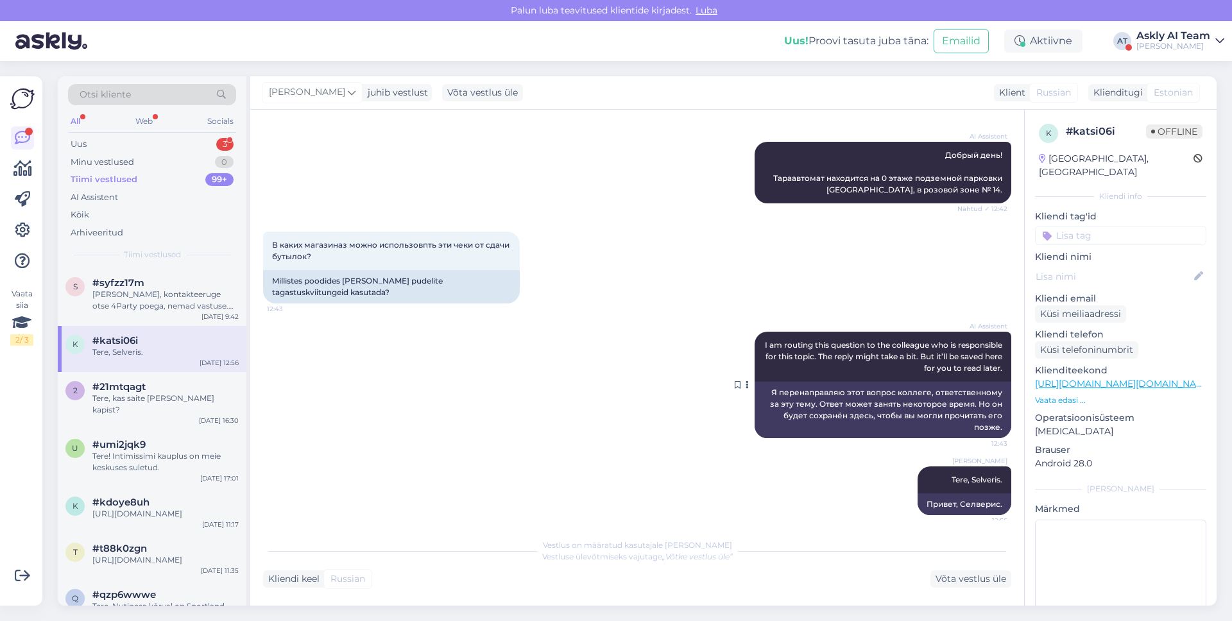
scroll to position [158, 0]
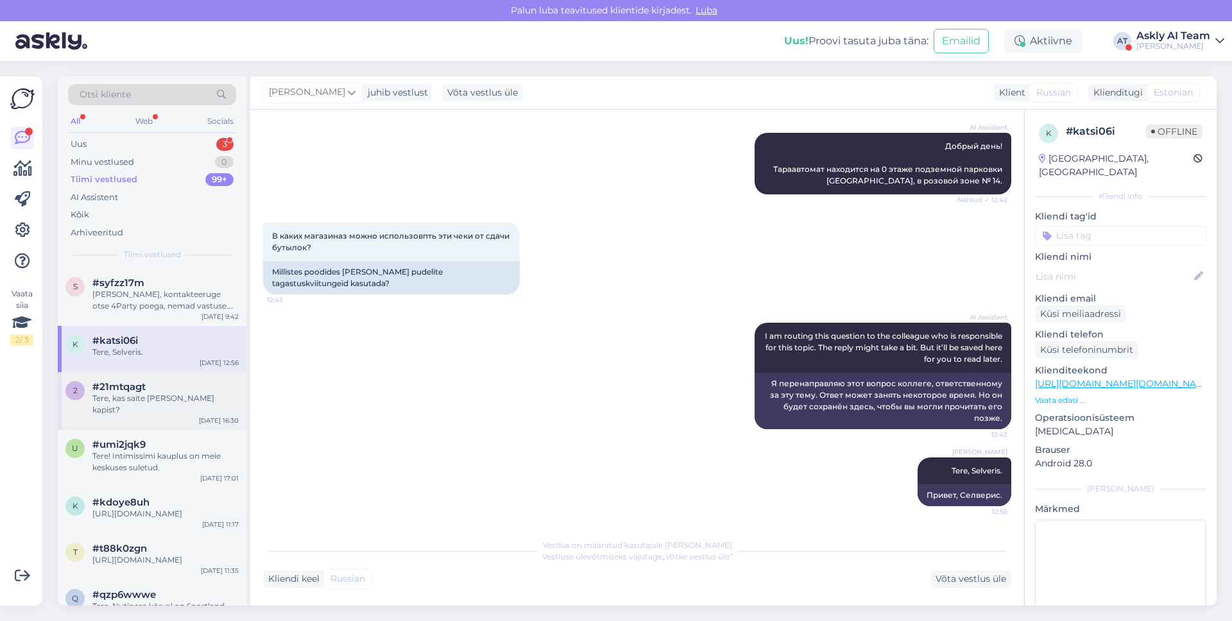
click at [211, 396] on div "Tere, kas saite [PERSON_NAME] kapist?" at bounding box center [165, 404] width 146 height 23
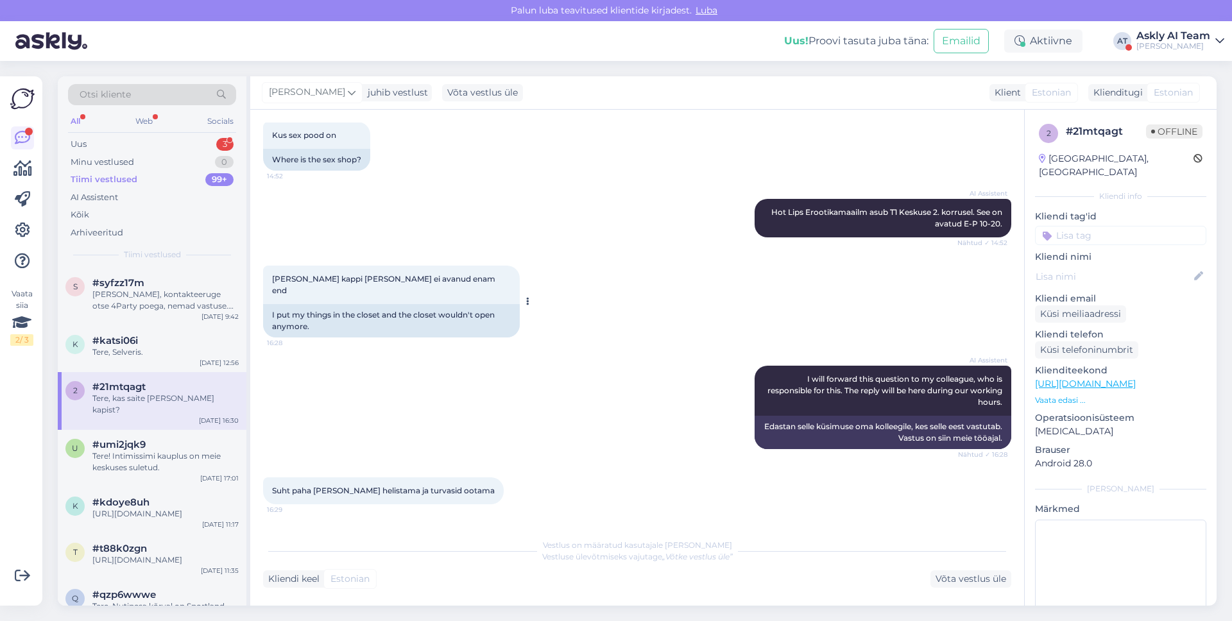
scroll to position [271, 0]
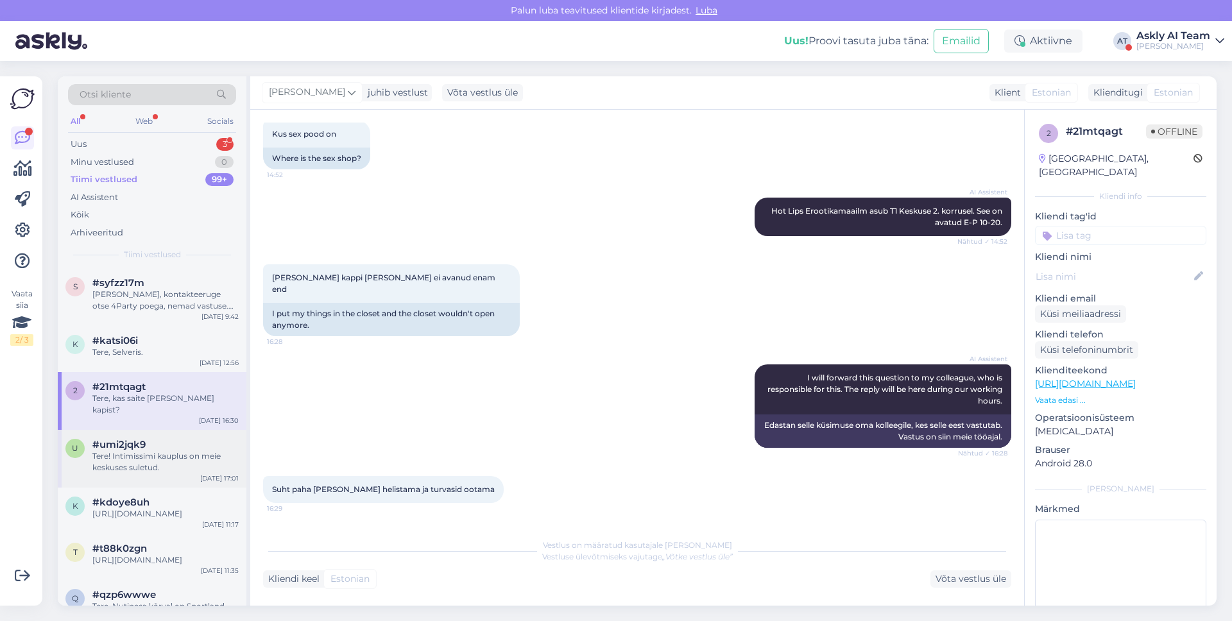
click at [178, 451] on div "Tere! Intimissimi kauplus on meie keskuses suletud." at bounding box center [165, 462] width 146 height 23
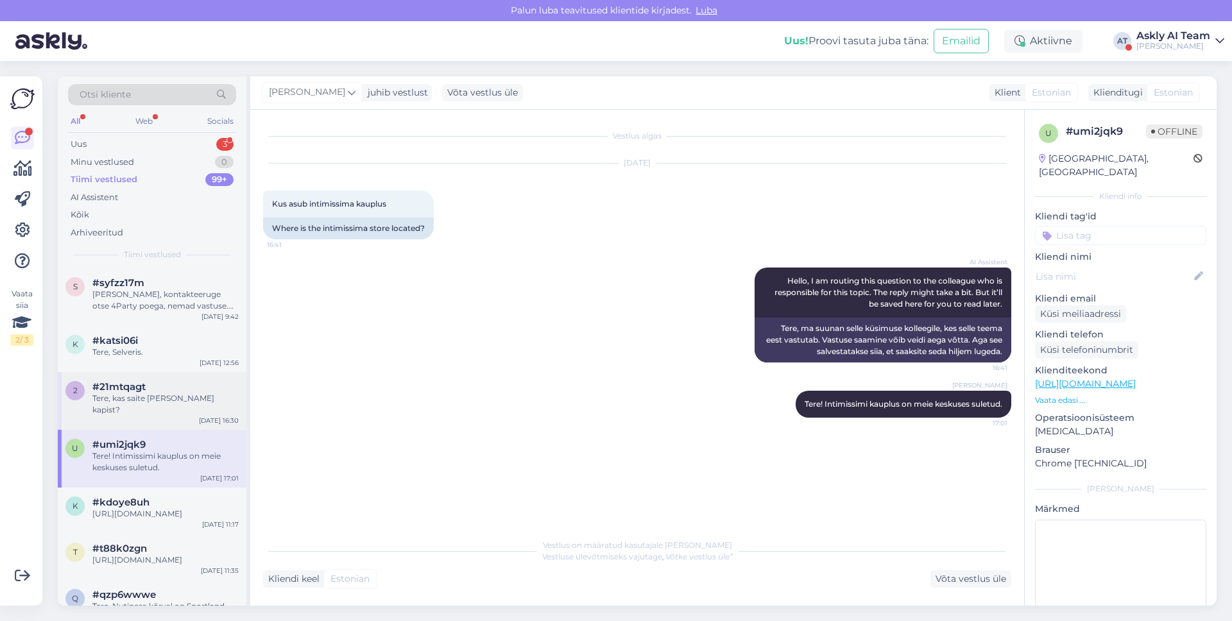
click at [187, 410] on div "2 #21mtqagt Tere, kas saite [PERSON_NAME] kapist? [DATE] 16:30" at bounding box center [152, 401] width 189 height 58
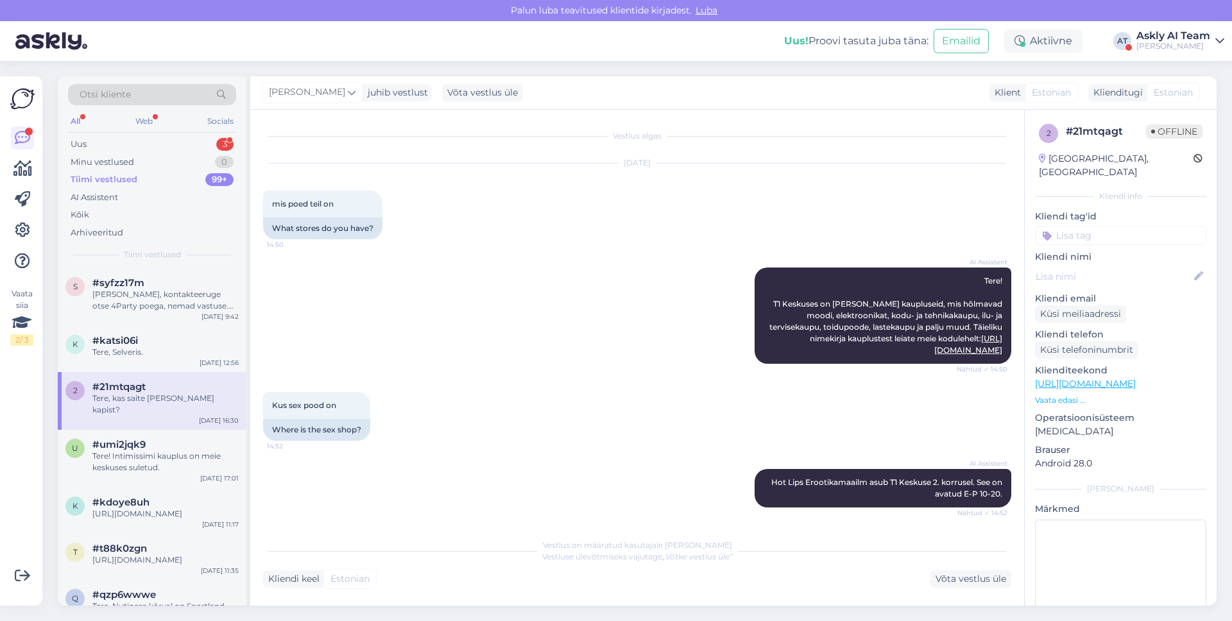
scroll to position [312, 0]
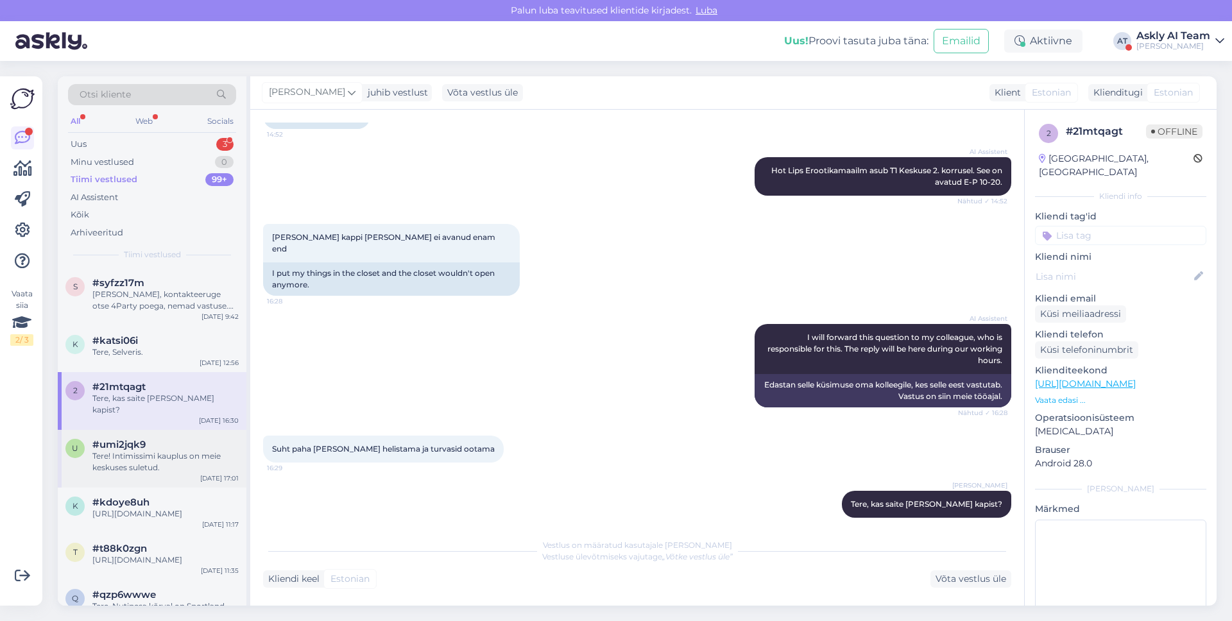
click at [183, 451] on div "Tere! Intimissimi kauplus on meie keskuses suletud." at bounding box center [165, 462] width 146 height 23
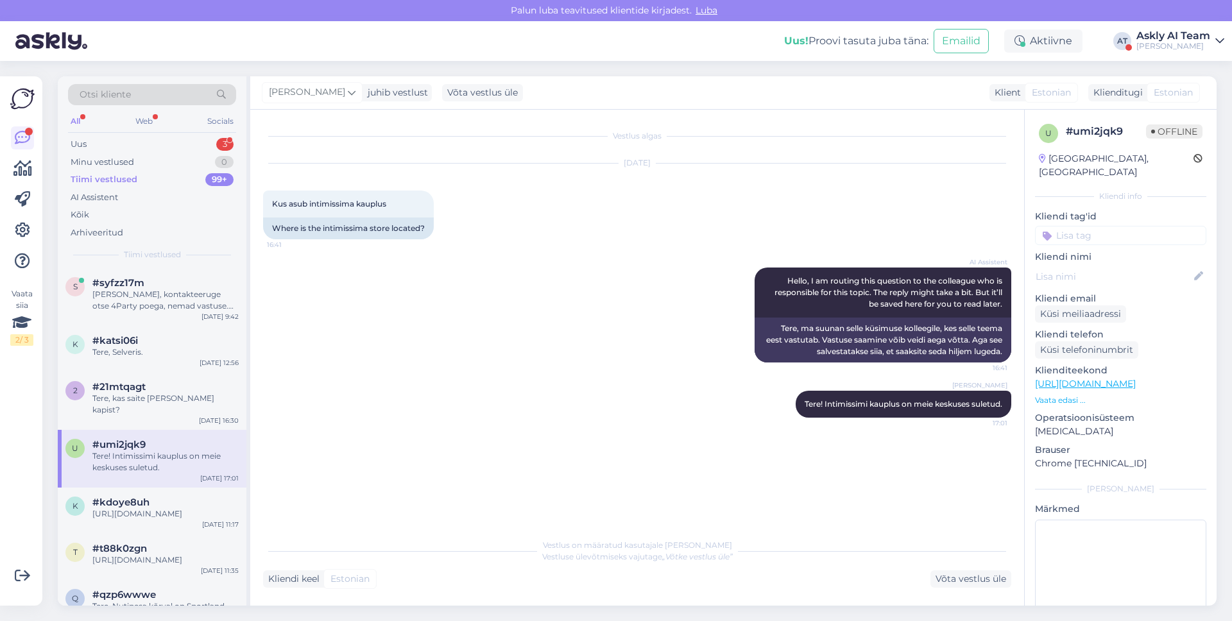
click at [1182, 28] on div "Uus! Proovi tasuta [PERSON_NAME]: Emailid Aktiivne AT Askly AI Team Lintgen OÜ" at bounding box center [616, 41] width 1232 height 40
click at [1173, 55] on div "Uus! Proovi tasuta [PERSON_NAME]: Emailid Aktiivne AT Askly AI Team Lintgen OÜ" at bounding box center [616, 41] width 1232 height 40
click at [1173, 50] on div "[PERSON_NAME]" at bounding box center [1174, 46] width 74 height 10
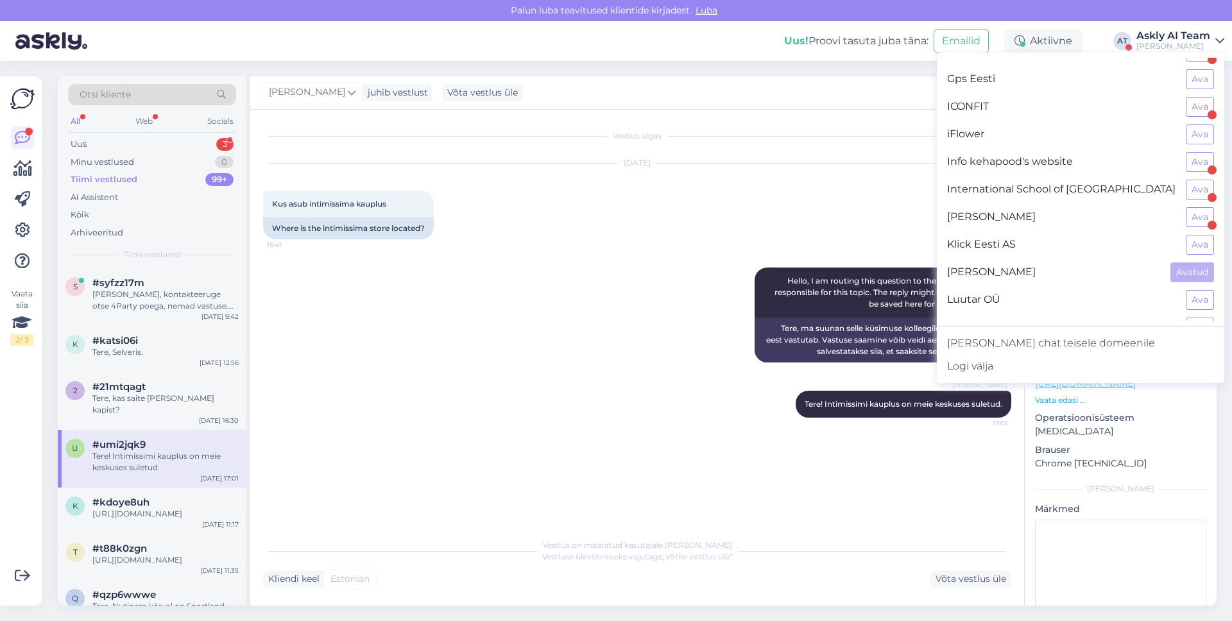
scroll to position [460, 0]
click at [1192, 104] on button "Ava" at bounding box center [1200, 109] width 28 height 20
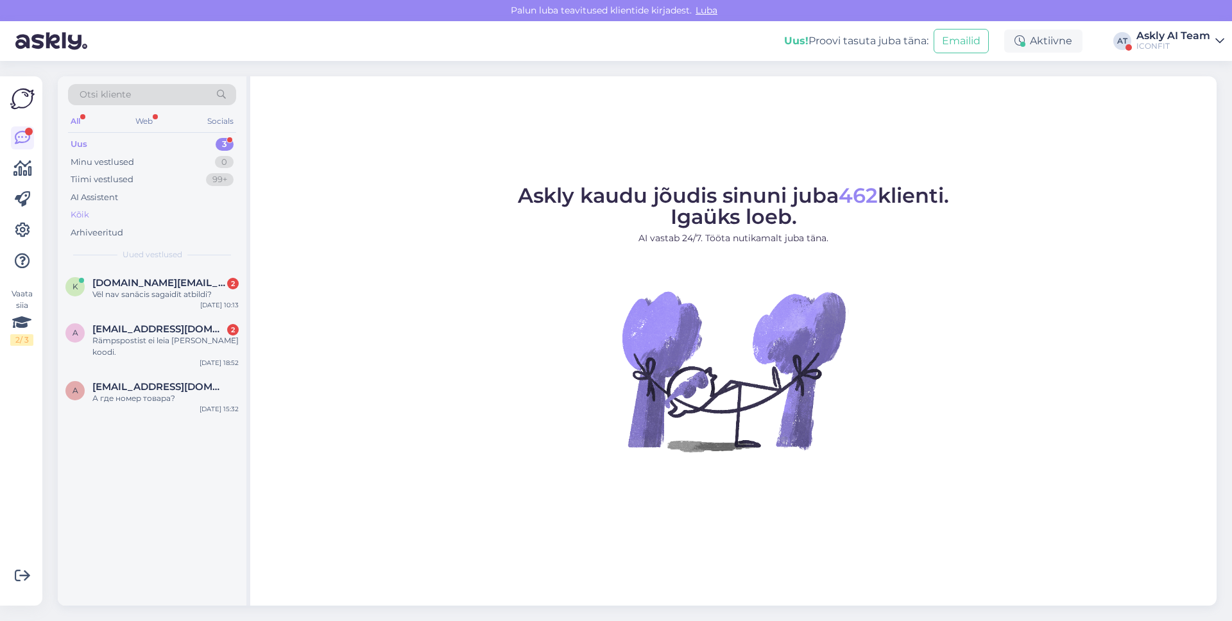
click at [123, 210] on div "Kõik" at bounding box center [152, 215] width 168 height 18
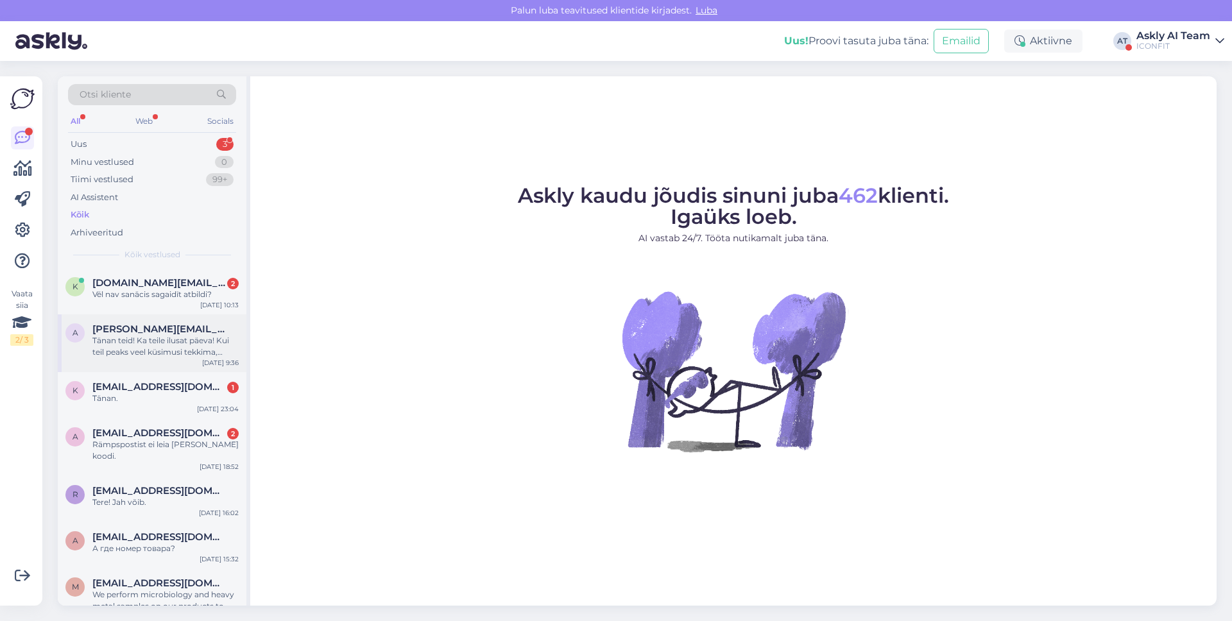
click at [162, 364] on div "a [PERSON_NAME][EMAIL_ADDRESS][DOMAIN_NAME] Tänan teid! Ka teile ilusat päeva! …" at bounding box center [152, 343] width 189 height 58
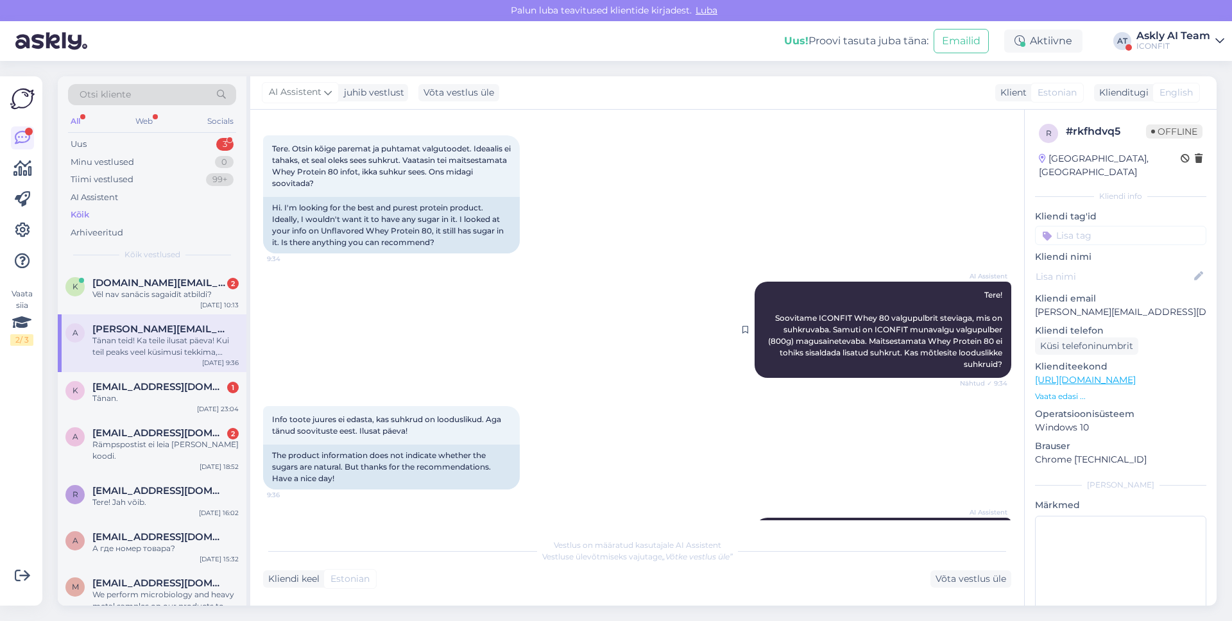
scroll to position [59, 0]
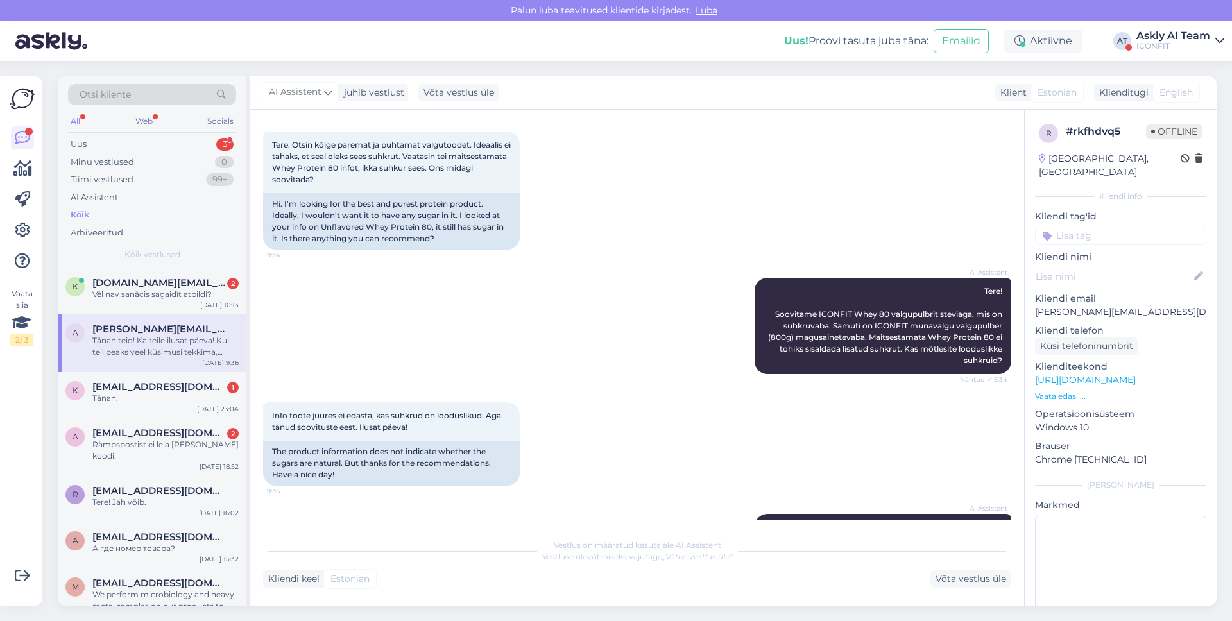
drag, startPoint x: 906, startPoint y: 349, endPoint x: 1019, endPoint y: 356, distance: 113.1
click at [1019, 356] on div "Vestlus algas [DATE] Tere. Otsin kõige paremat ja puhtamat valgutoodet. Ideaali…" at bounding box center [643, 322] width 760 height 398
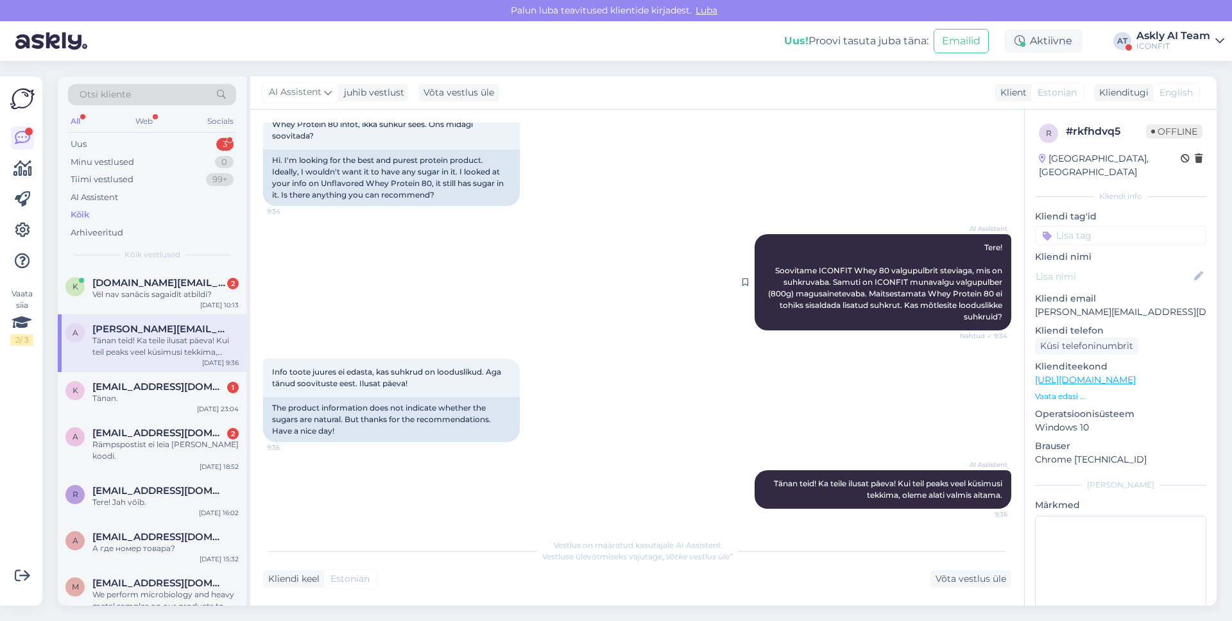
scroll to position [105, 0]
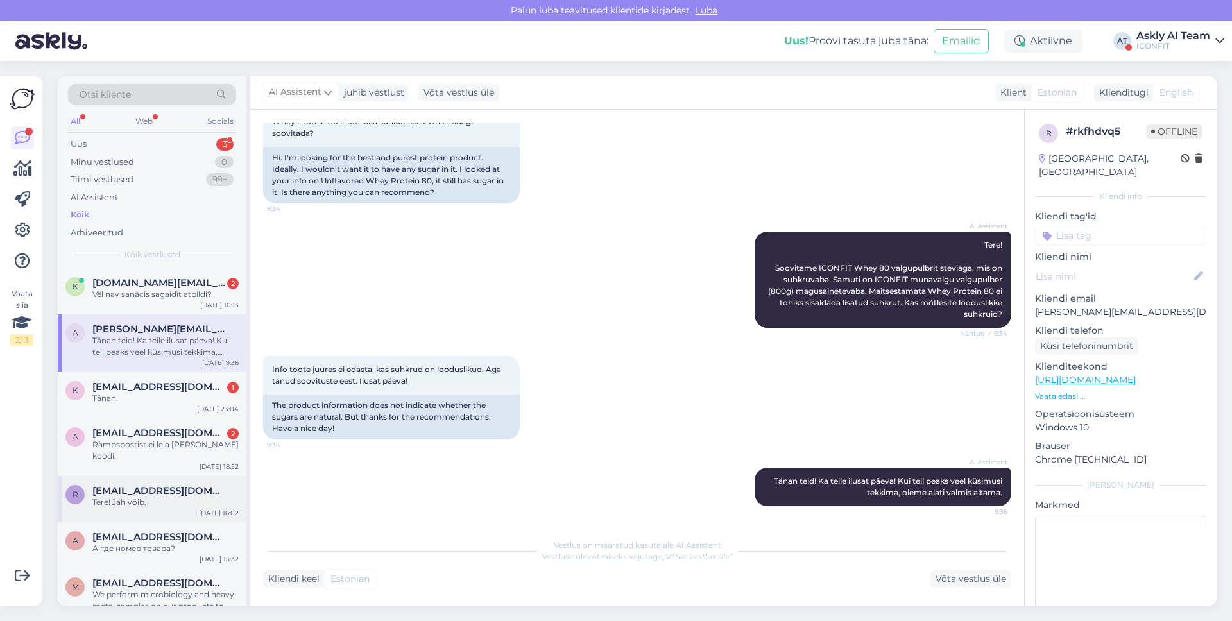
click at [147, 497] on div "Tere! Jah võib." at bounding box center [165, 503] width 146 height 12
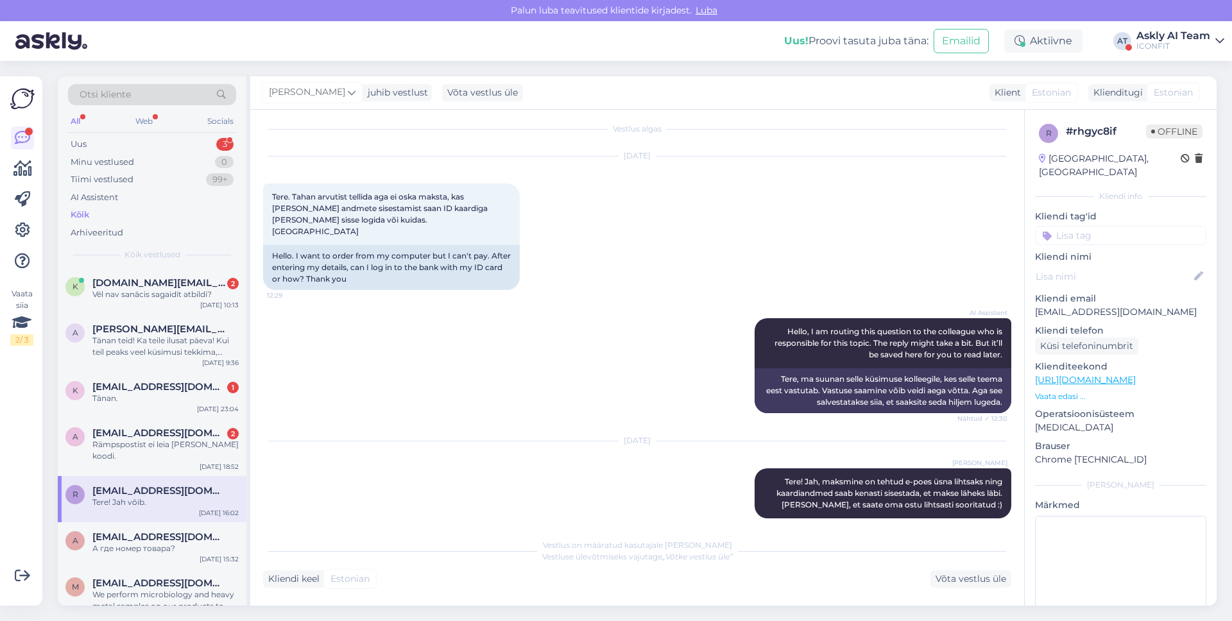
scroll to position [212, 0]
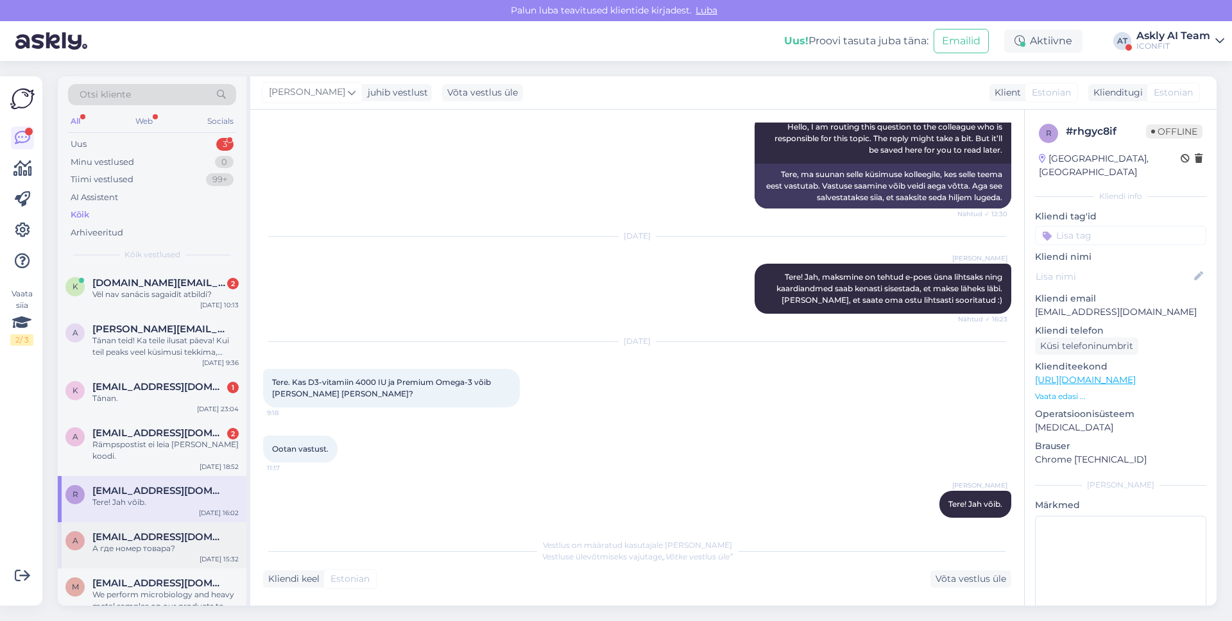
click at [141, 531] on span "[EMAIL_ADDRESS][DOMAIN_NAME]" at bounding box center [158, 537] width 133 height 12
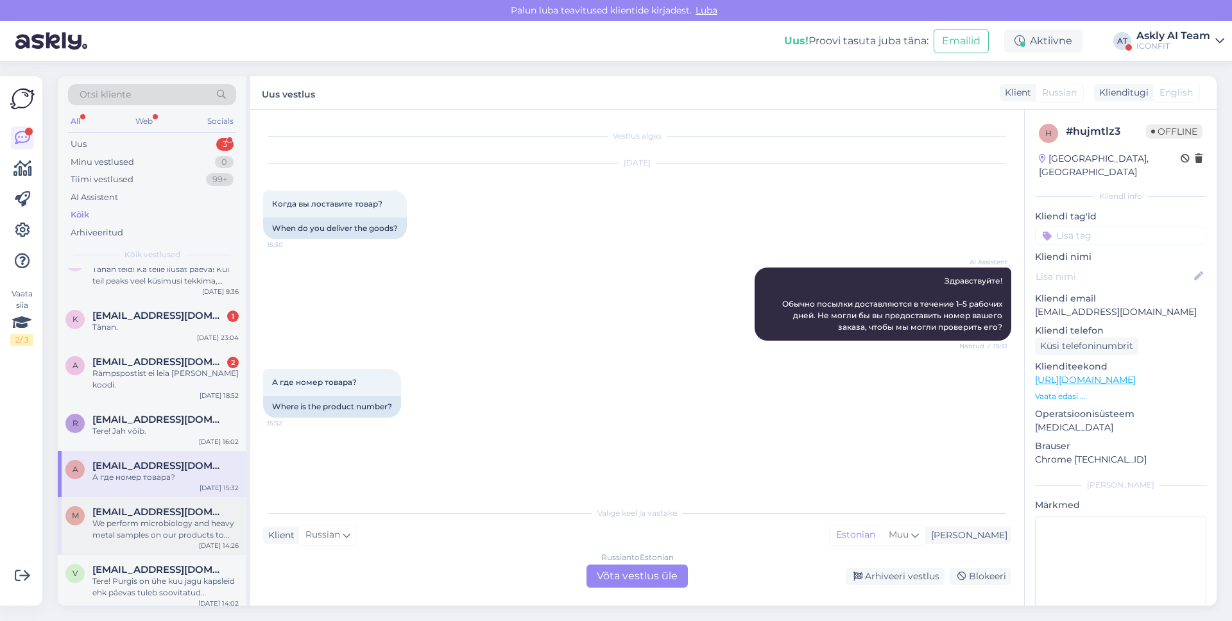
scroll to position [73, 0]
click at [190, 531] on div "m [EMAIL_ADDRESS][DOMAIN_NAME] We perform microbiology and heavy metal samples …" at bounding box center [152, 525] width 189 height 58
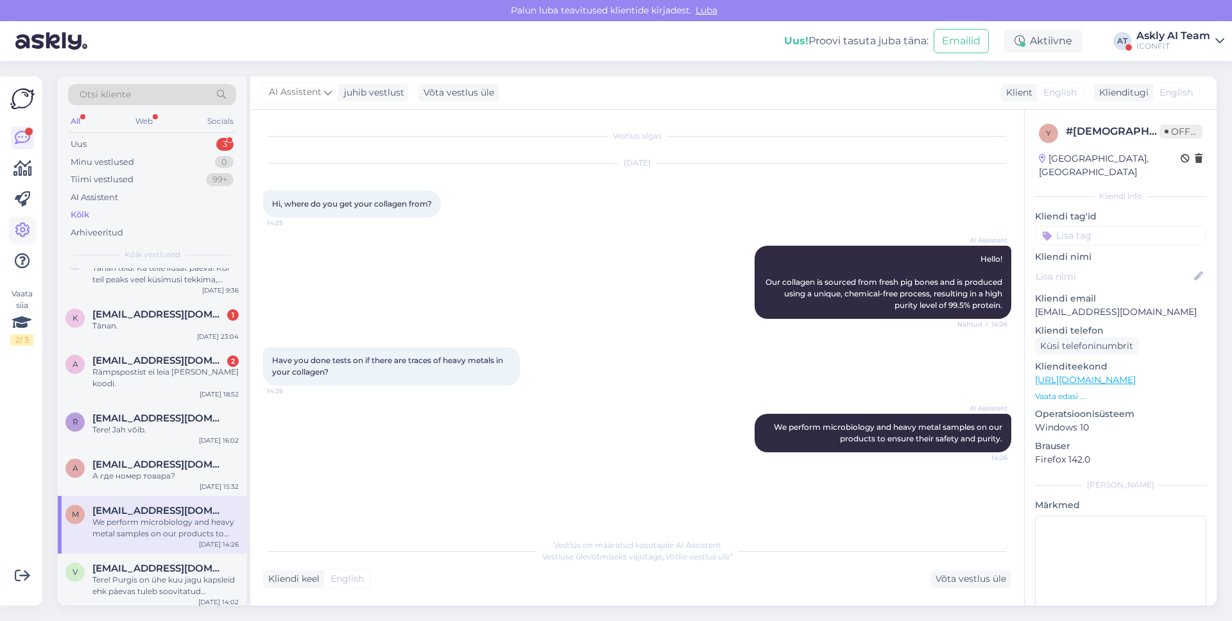
click at [15, 223] on icon at bounding box center [22, 230] width 15 height 15
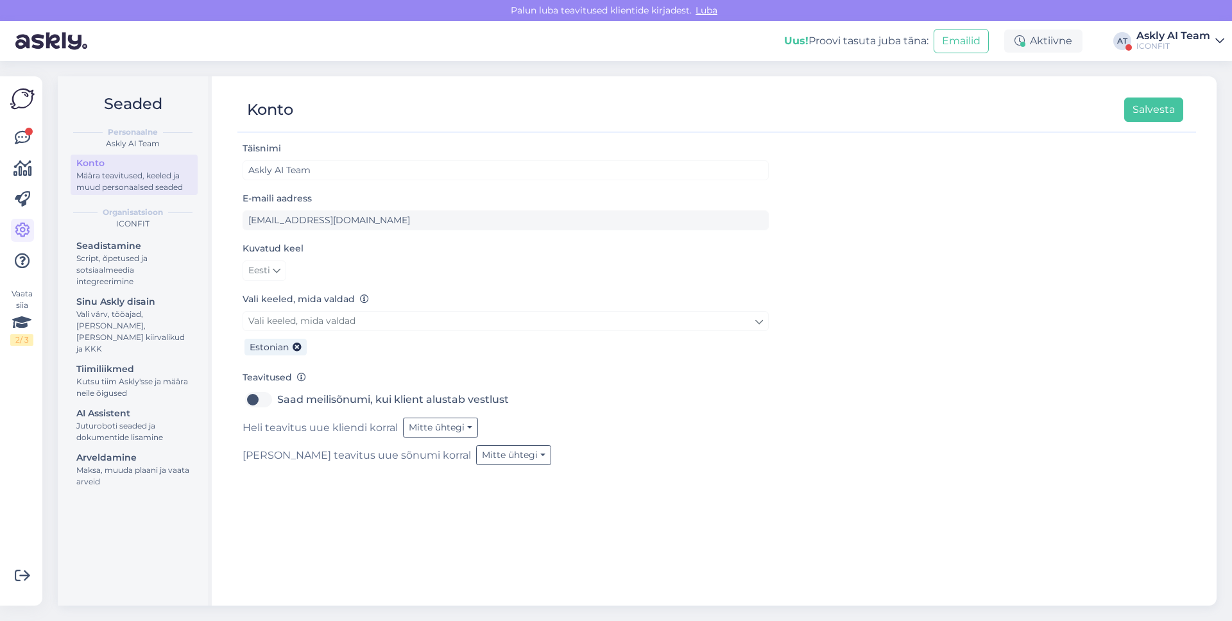
click at [157, 391] on div "Seadistamine Script, õpetused ja sotsiaalmeedia integreerimine Sinu Askly disai…" at bounding box center [134, 365] width 127 height 256
click at [157, 407] on div "AI Assistent" at bounding box center [134, 413] width 116 height 13
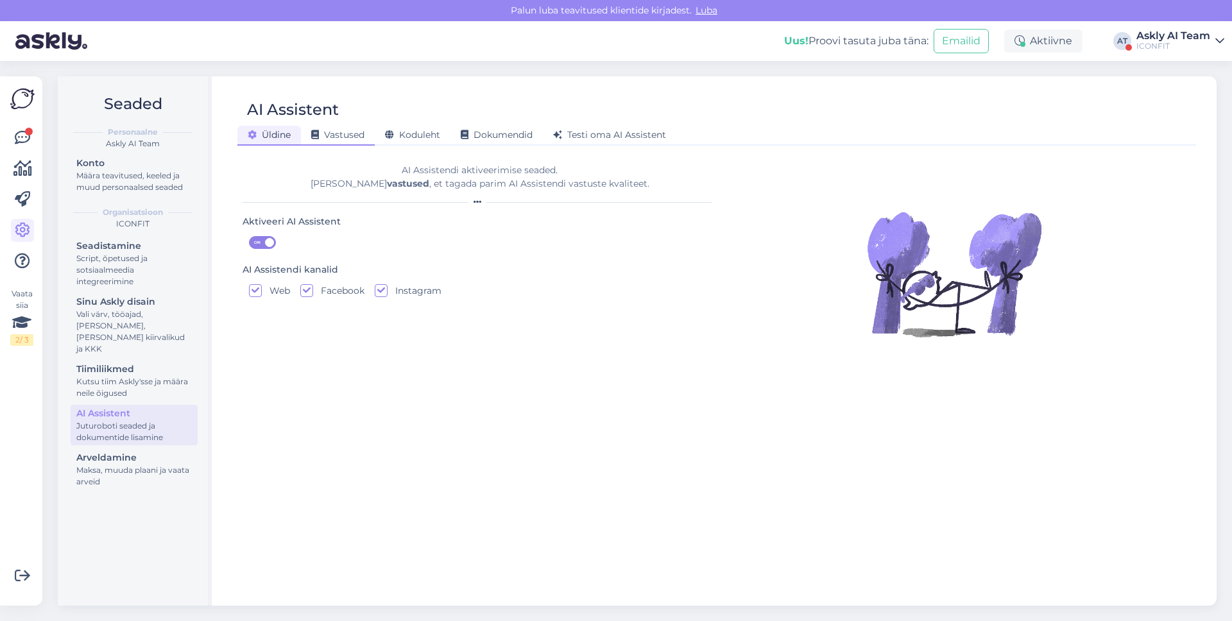
click at [329, 139] on span "Vastused" at bounding box center [337, 135] width 53 height 12
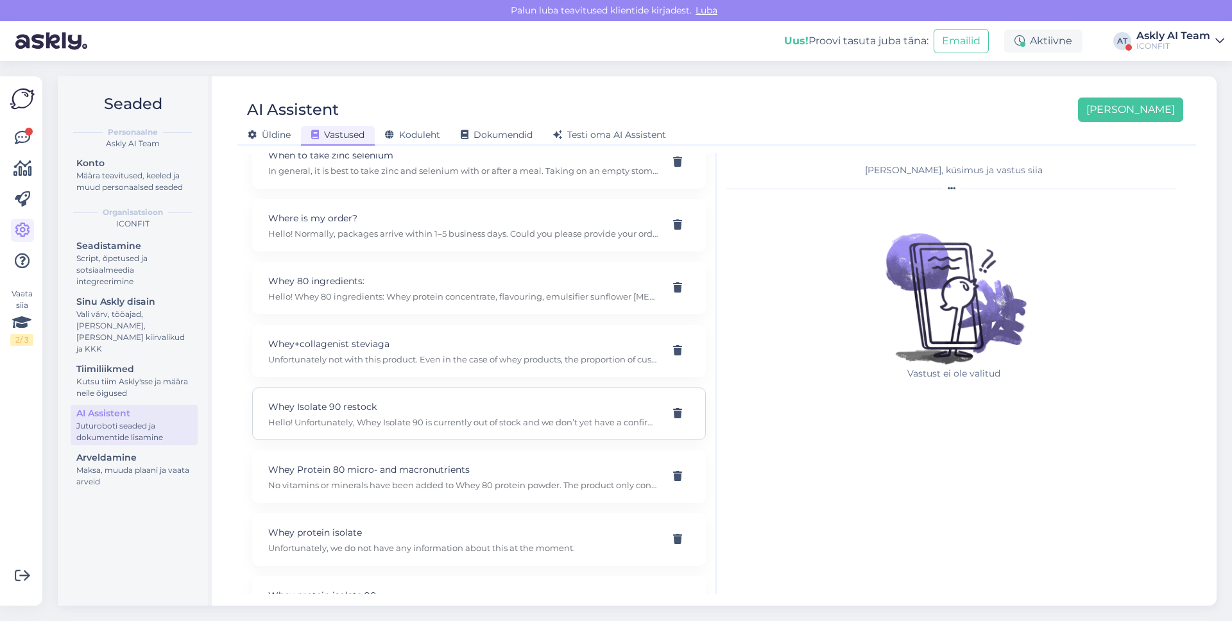
scroll to position [13394, 0]
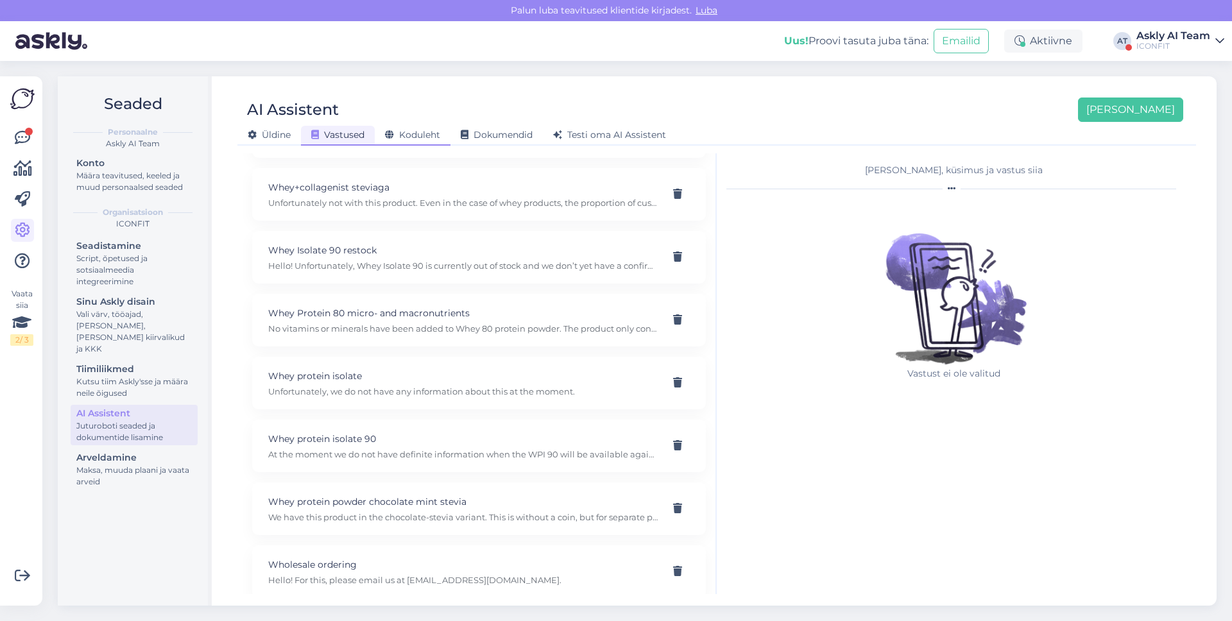
click at [409, 131] on span "Koduleht" at bounding box center [412, 135] width 55 height 12
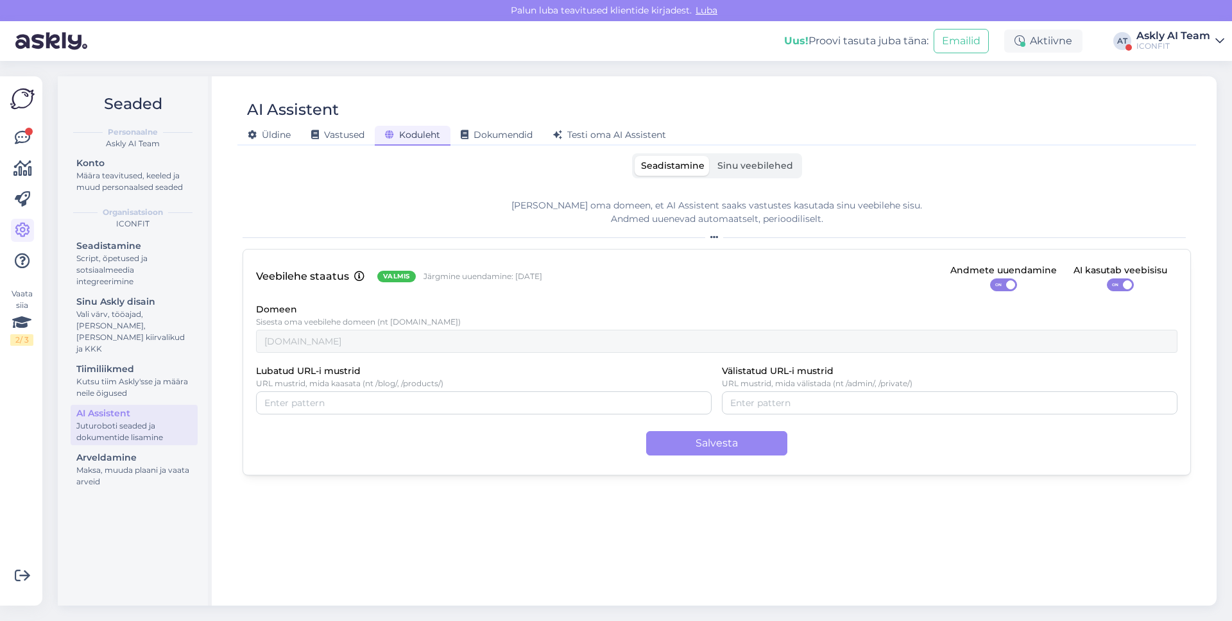
click at [765, 146] on div "AI Assistent [PERSON_NAME] Vastused Koduleht Dokumendid [PERSON_NAME] oma AI As…" at bounding box center [717, 340] width 1000 height 529
click at [765, 151] on div "AI Assistent [PERSON_NAME] Vastused Koduleht Dokumendid [PERSON_NAME] oma AI As…" at bounding box center [717, 340] width 1000 height 529
click at [758, 163] on span "Sinu veebilehed" at bounding box center [756, 166] width 76 height 12
click at [711, 156] on input "Sinu veebilehed" at bounding box center [711, 156] width 0 height 0
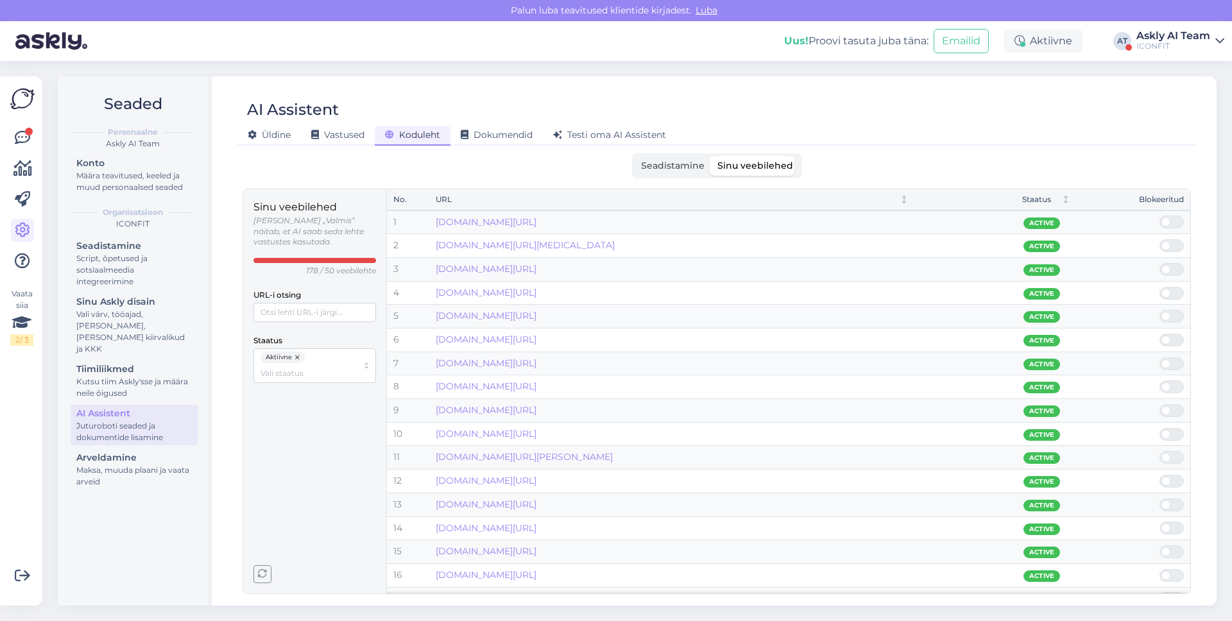
click at [301, 352] on button "button" at bounding box center [298, 358] width 13 height 12
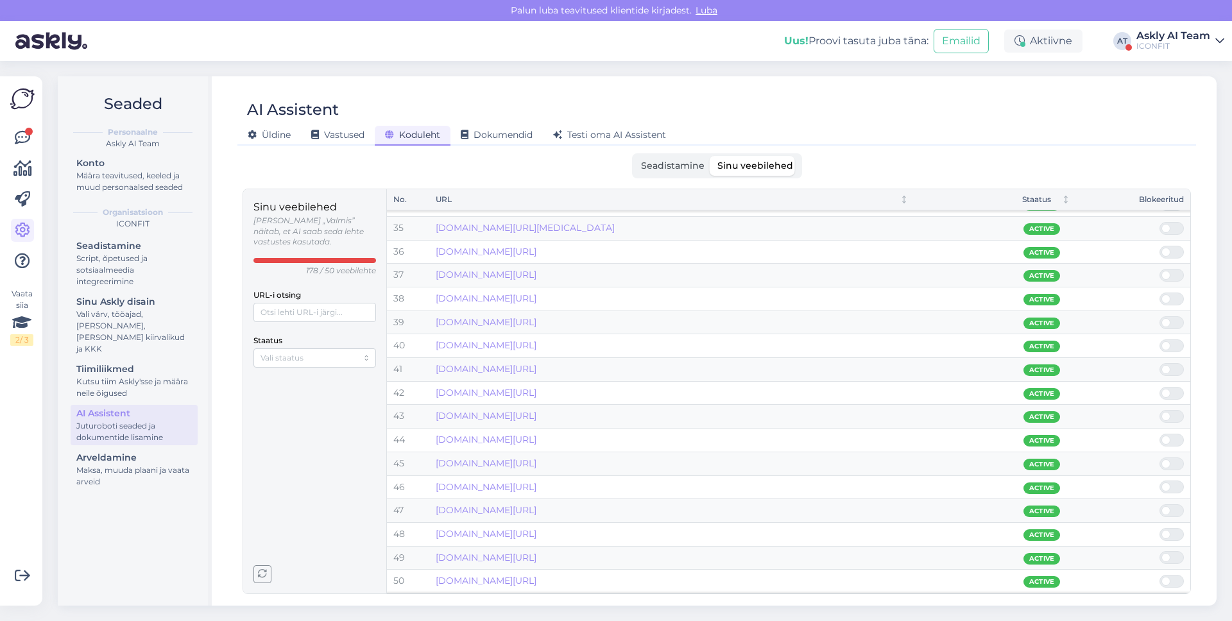
scroll to position [0, 0]
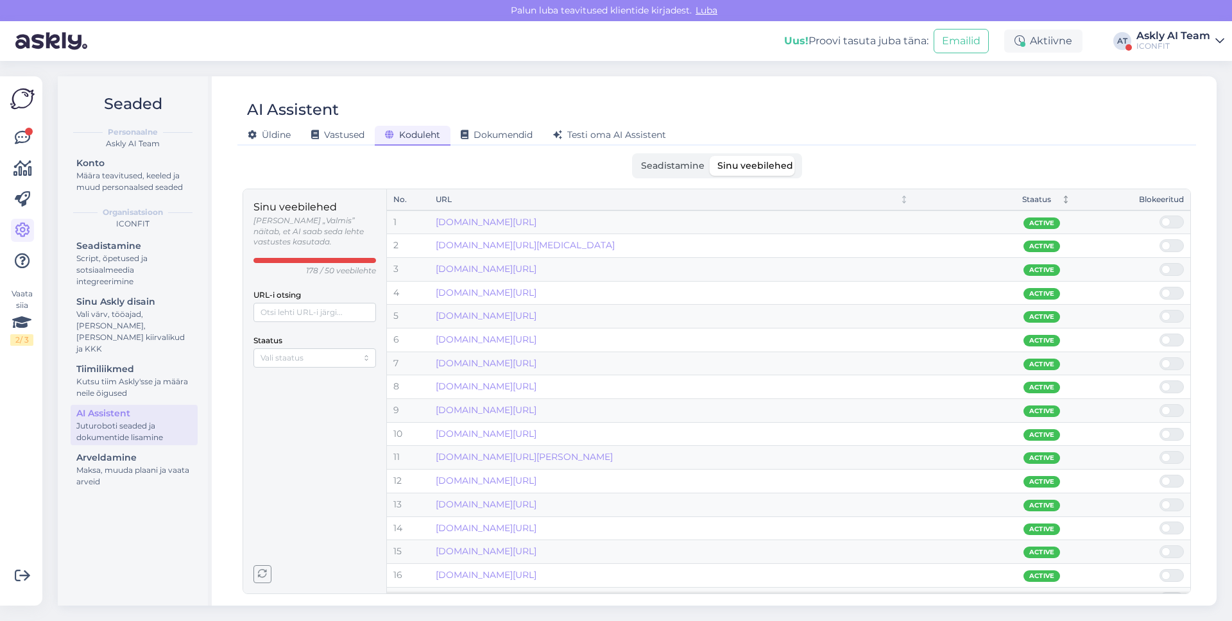
click at [1058, 198] on div "Staatus" at bounding box center [996, 200] width 149 height 12
click at [657, 163] on span "Seadistamine" at bounding box center [673, 166] width 64 height 12
click at [635, 156] on input "Seadistamine" at bounding box center [635, 156] width 0 height 0
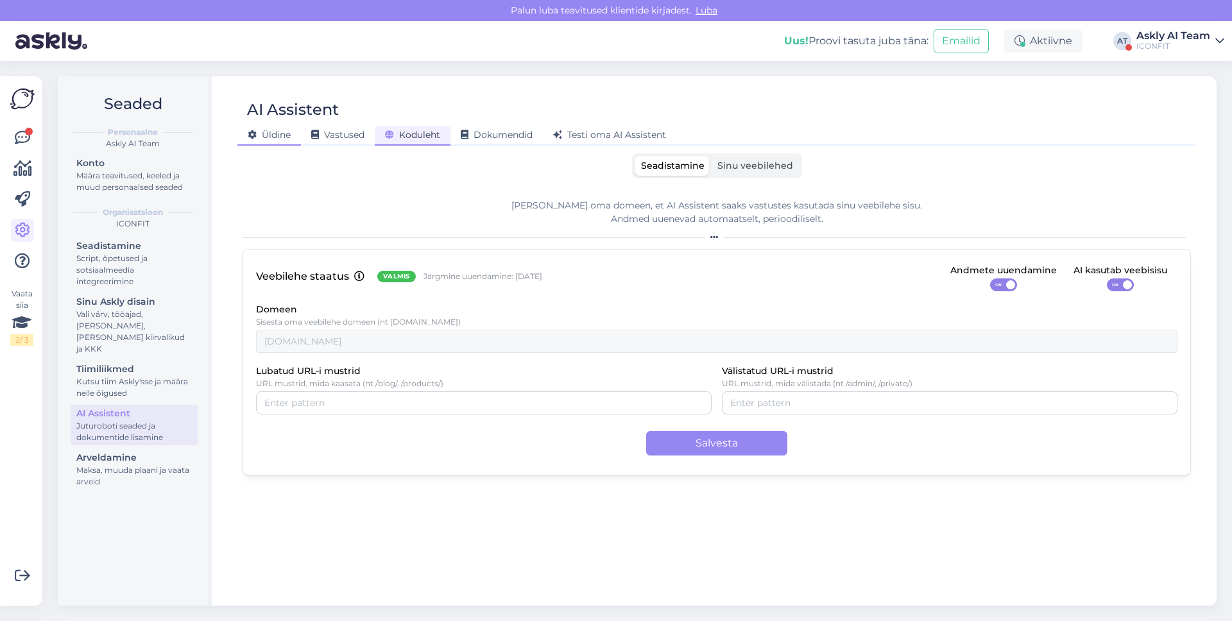
click at [289, 139] on span "Üldine" at bounding box center [269, 135] width 43 height 12
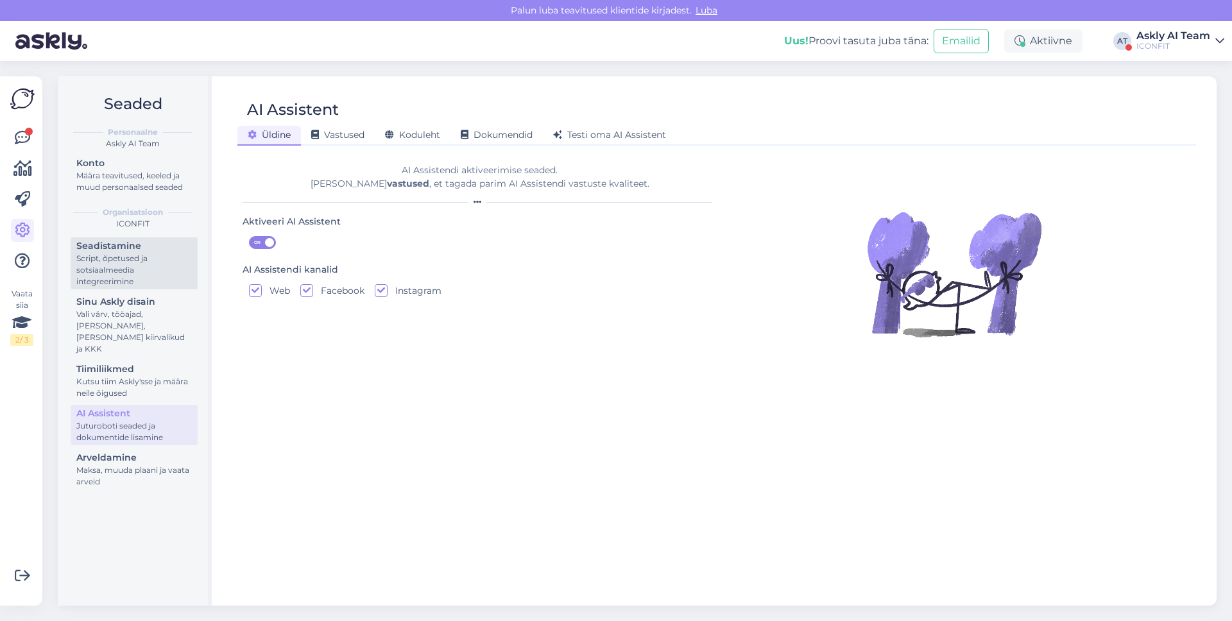
click at [128, 283] on div "Script, õpetused ja sotsiaalmeedia integreerimine" at bounding box center [134, 270] width 116 height 35
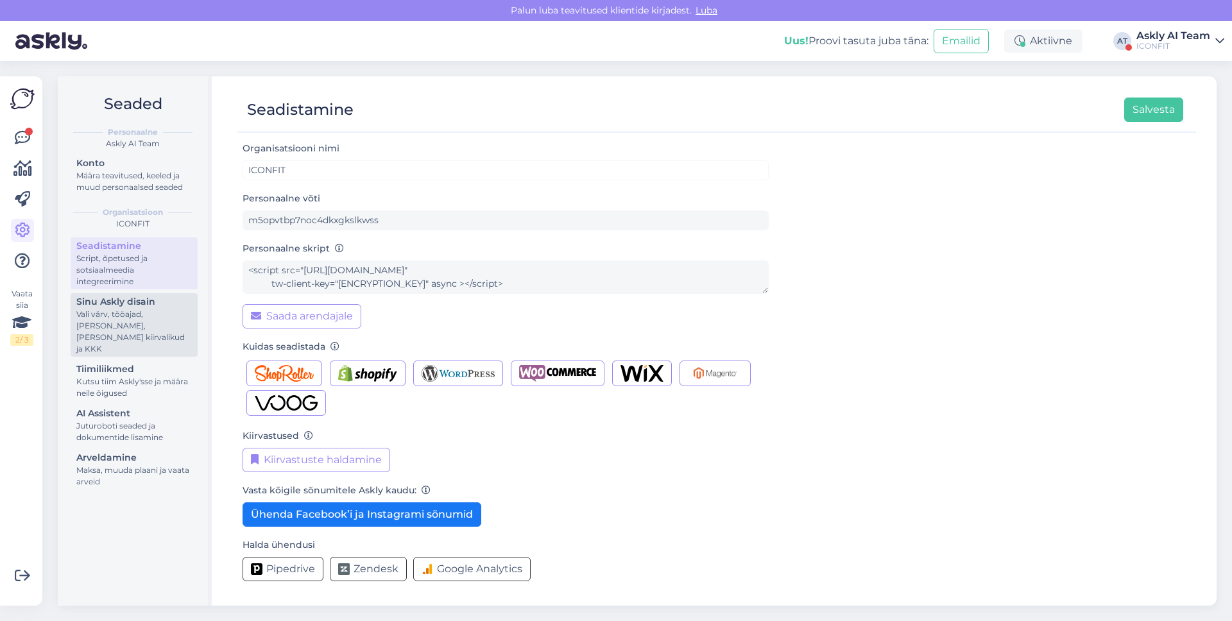
click at [134, 329] on div "Vali värv, tööajad, [PERSON_NAME], [PERSON_NAME] kiirvalikud ja KKK" at bounding box center [134, 332] width 116 height 46
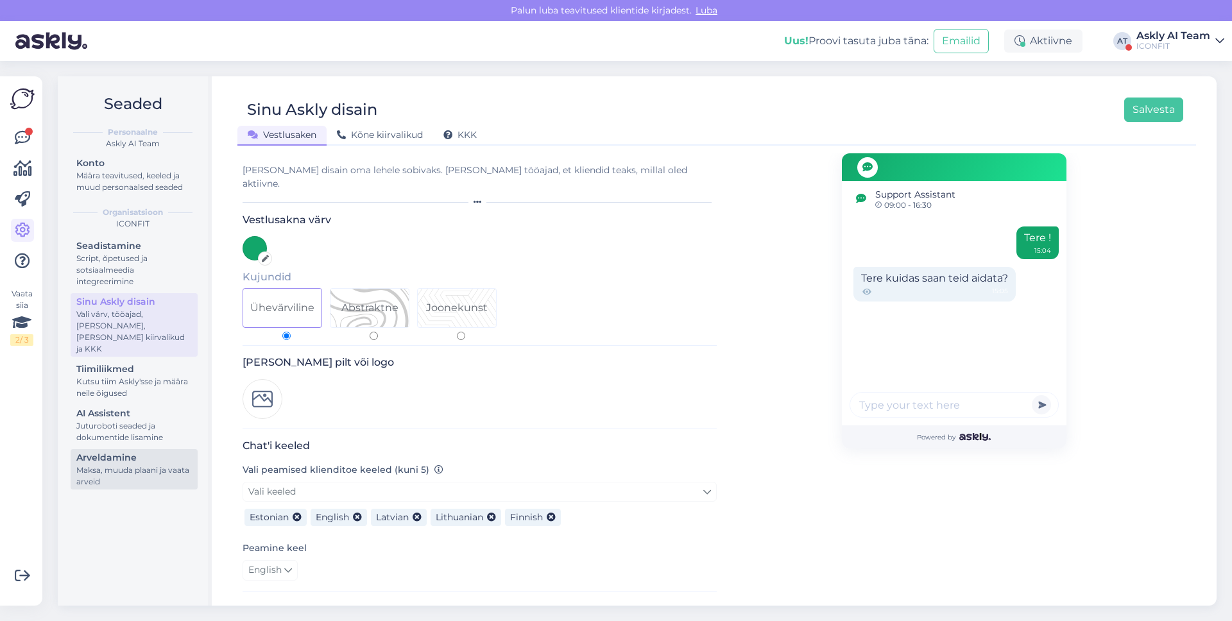
click at [133, 465] on div "Maksa, muuda plaani ja vaata arveid" at bounding box center [134, 476] width 116 height 23
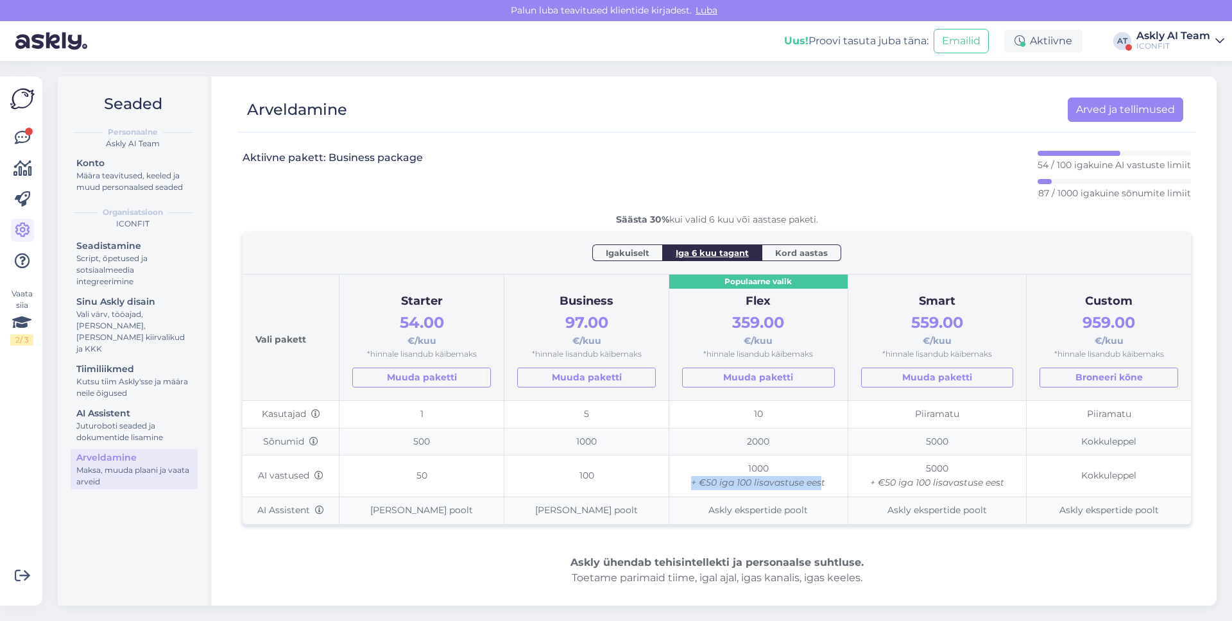
drag, startPoint x: 693, startPoint y: 484, endPoint x: 820, endPoint y: 488, distance: 127.1
click at [820, 488] on icon "+ €50 iga 100 lisavastuse eest" at bounding box center [758, 483] width 134 height 12
click at [821, 484] on icon "+ €50 iga 100 lisavastuse eest" at bounding box center [758, 483] width 134 height 12
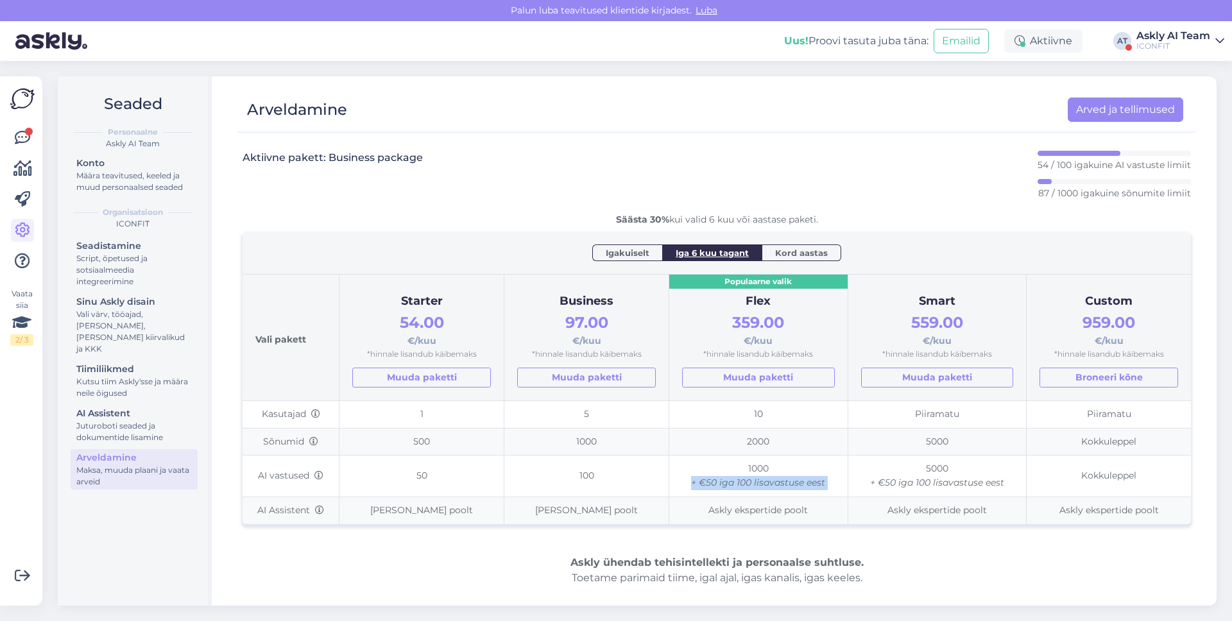
click at [1196, 35] on div "Askly AI Team" at bounding box center [1174, 36] width 74 height 10
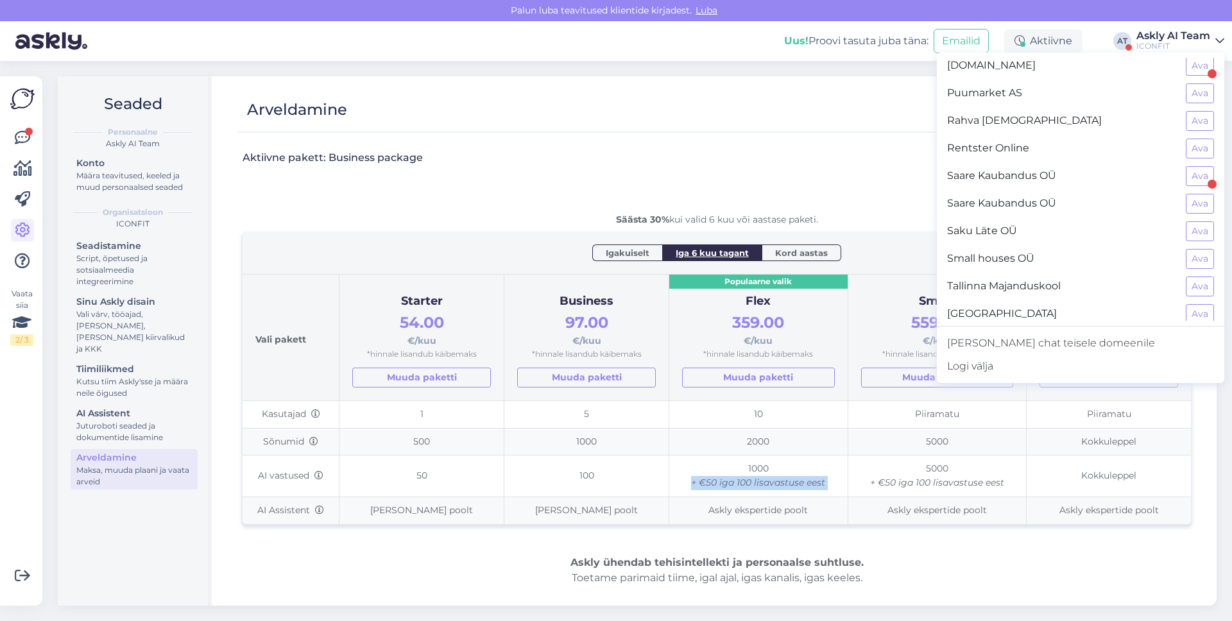
scroll to position [909, 0]
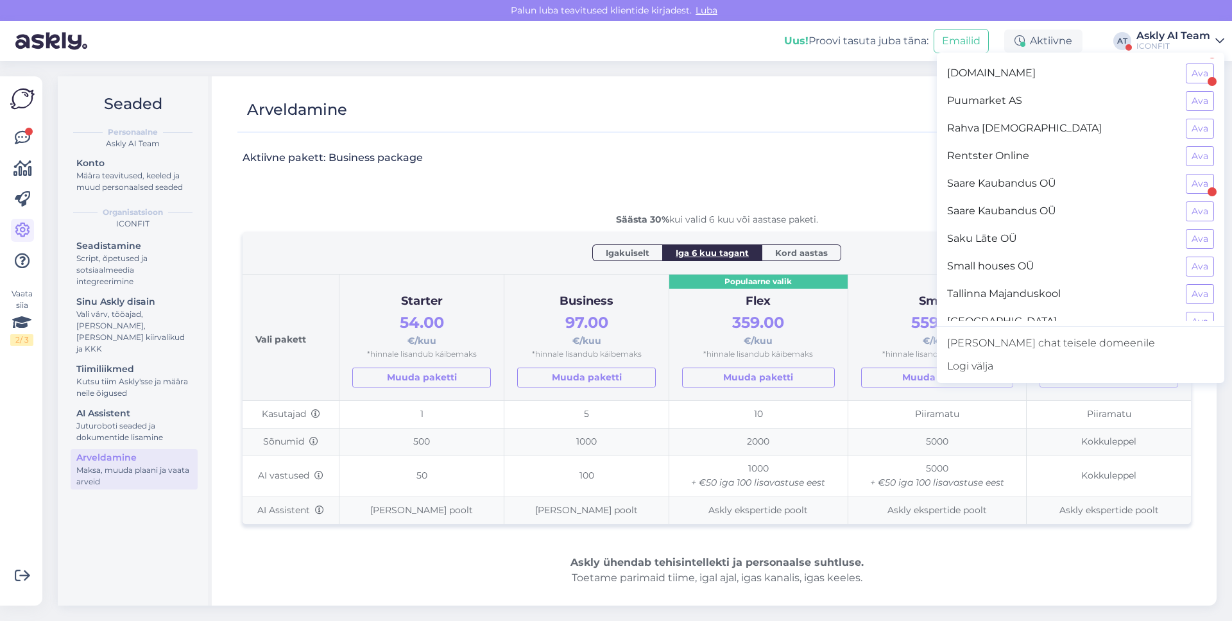
click at [447, 130] on div at bounding box center [710, 127] width 946 height 10
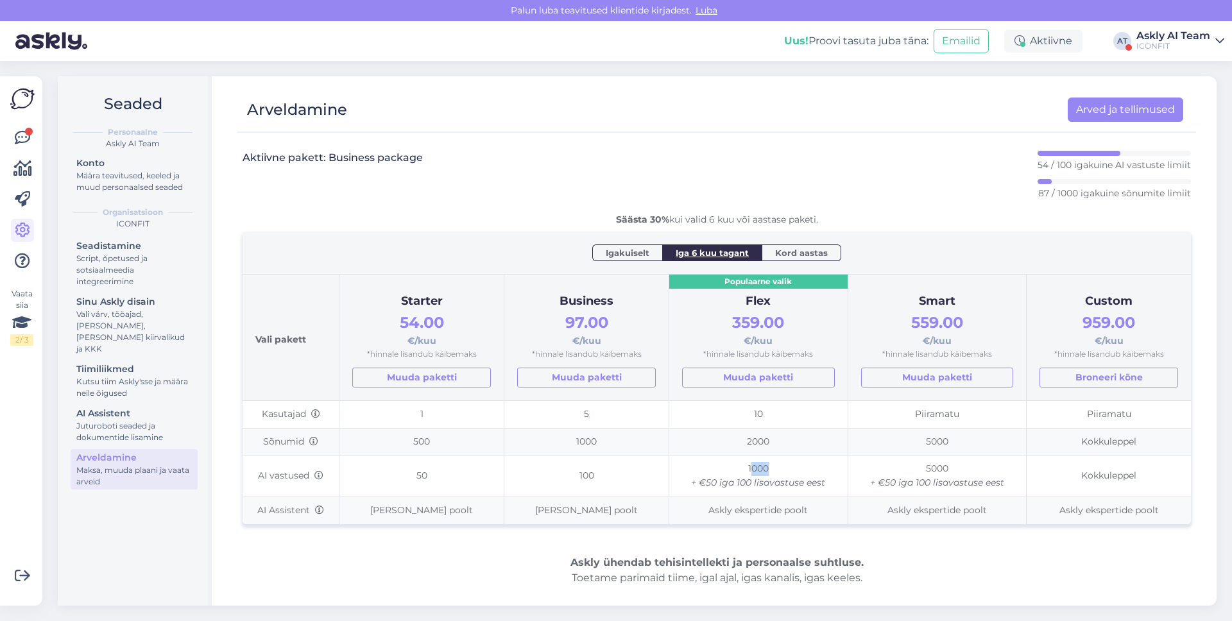
drag, startPoint x: 751, startPoint y: 471, endPoint x: 771, endPoint y: 470, distance: 19.9
click at [771, 470] on td "1000 + €50 iga 100 lisavastuse eest" at bounding box center [758, 476] width 179 height 41
click at [906, 477] on icon "+ €50 iga 100 lisavastuse eest" at bounding box center [937, 483] width 134 height 12
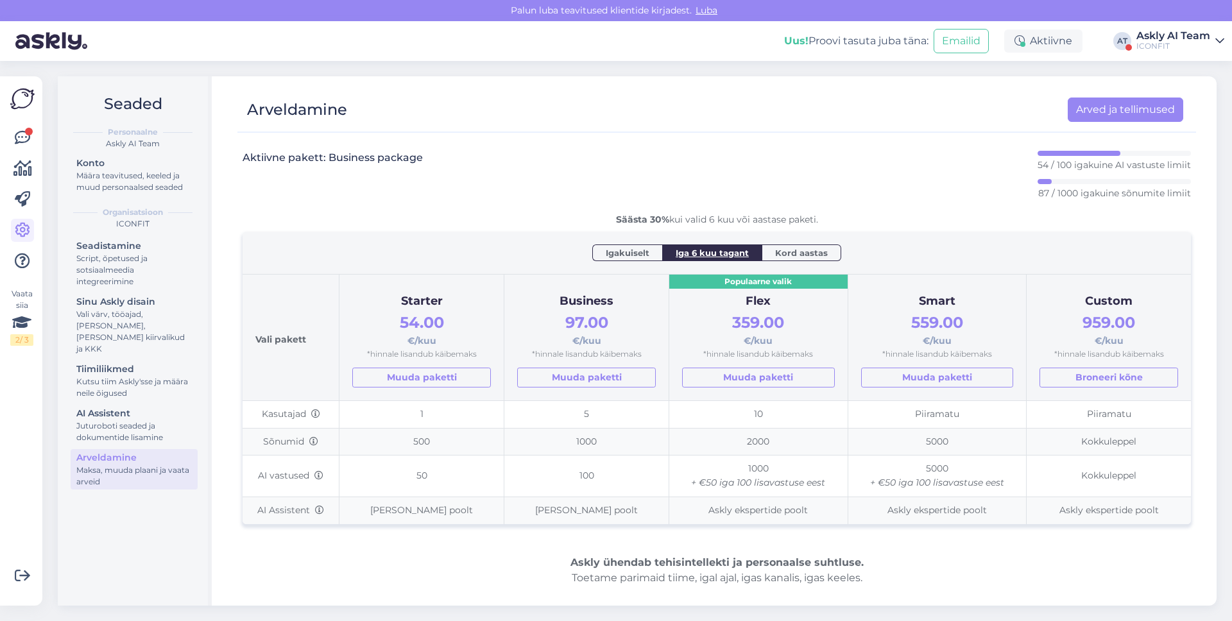
click at [907, 474] on td "5000 + €50 iga 100 lisavastuse eest" at bounding box center [937, 476] width 179 height 41
click at [733, 481] on icon "+ €50 iga 100 lisavastuse eest" at bounding box center [758, 483] width 134 height 12
